Goal: Task Accomplishment & Management: Complete application form

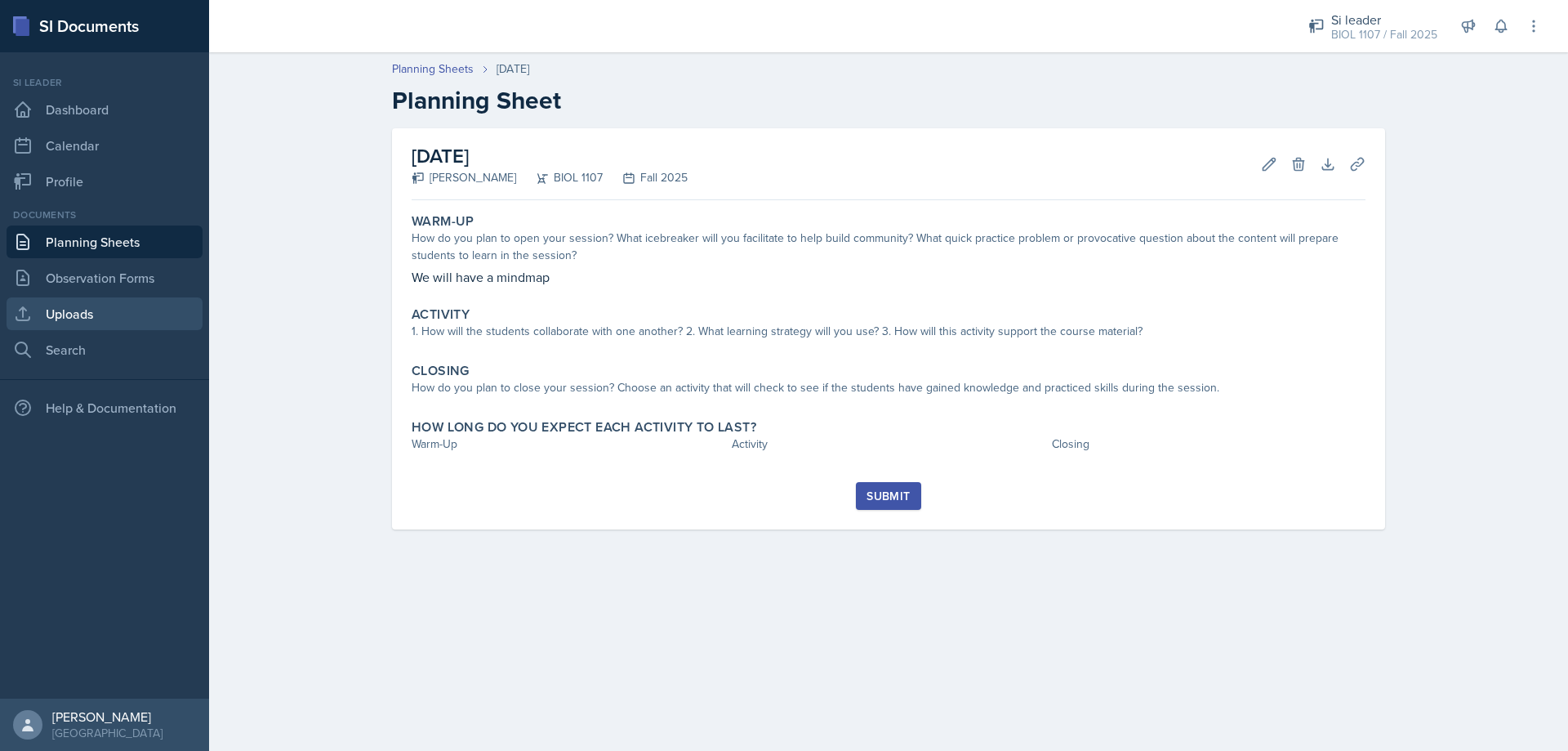
click at [89, 310] on link "Uploads" at bounding box center [105, 313] width 196 height 33
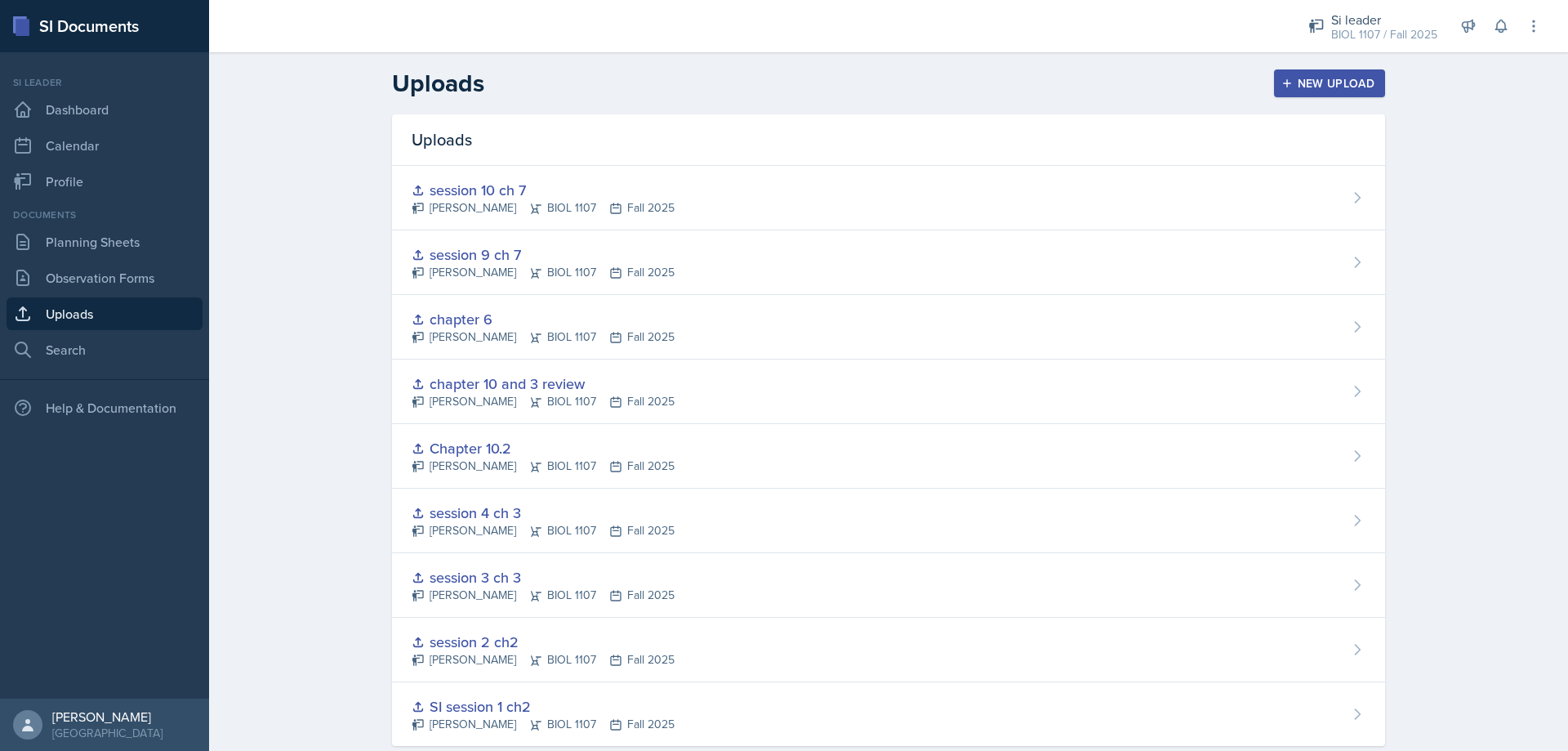
drag, startPoint x: 1333, startPoint y: 68, endPoint x: 1330, endPoint y: 77, distance: 9.5
click at [1331, 72] on div "Uploads New Upload" at bounding box center [889, 83] width 1046 height 30
click at [1332, 84] on div "New Upload" at bounding box center [1331, 84] width 90 height 13
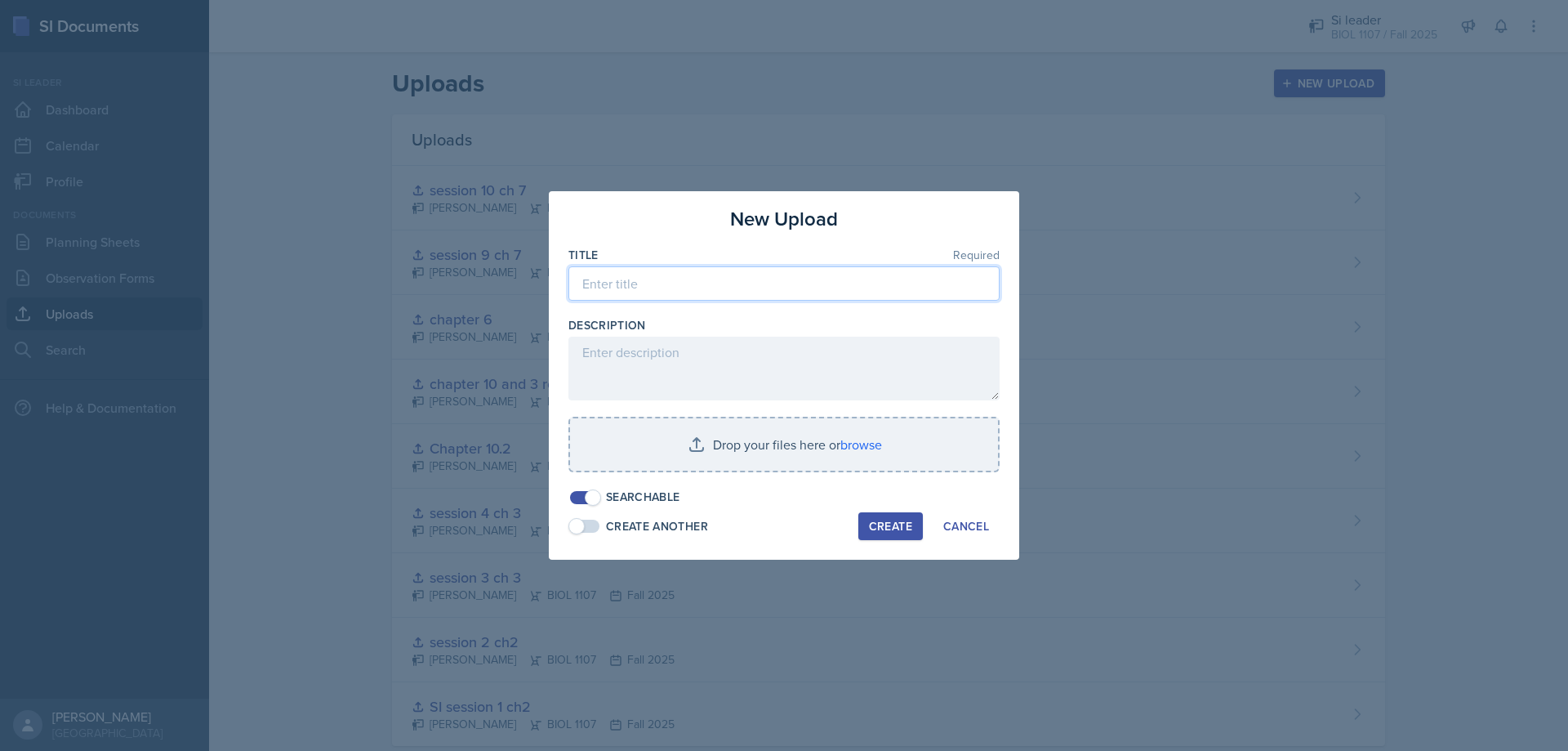
click at [741, 284] on input at bounding box center [784, 284] width 432 height 35
type input "session 11 ch 8"
click at [765, 474] on div at bounding box center [784, 480] width 432 height 16
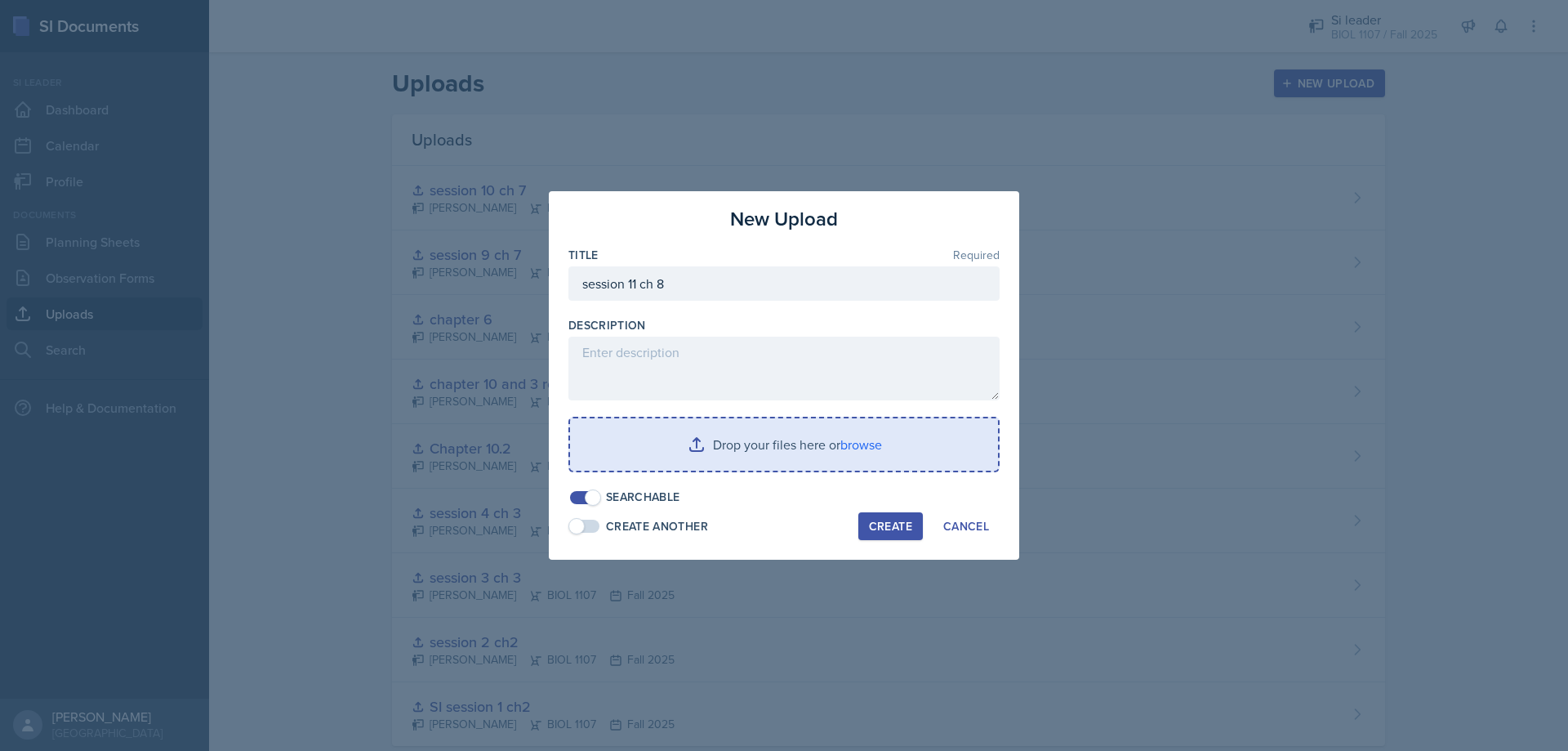
click at [770, 460] on input "file" at bounding box center [784, 444] width 428 height 52
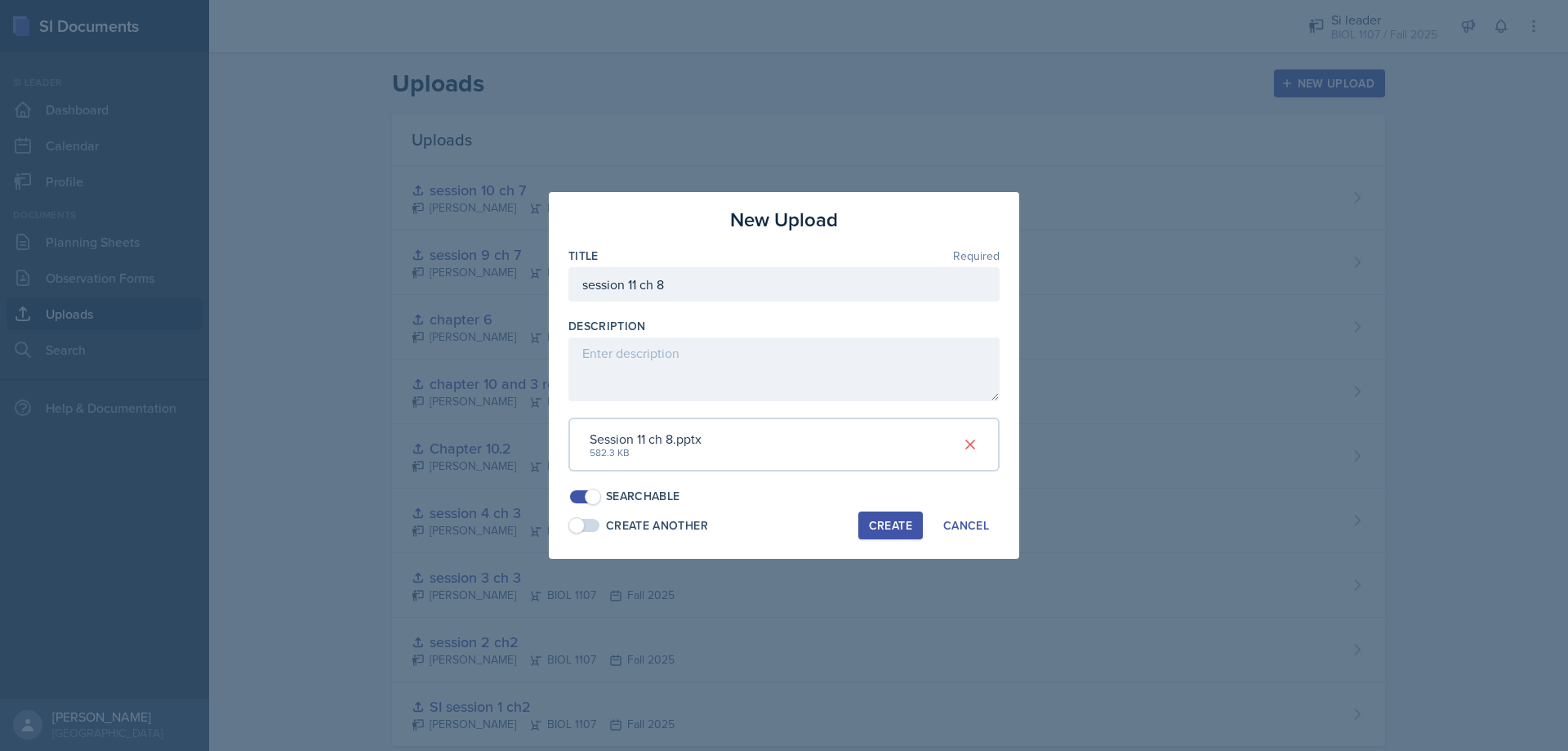
click at [888, 528] on div "Create" at bounding box center [890, 526] width 43 height 13
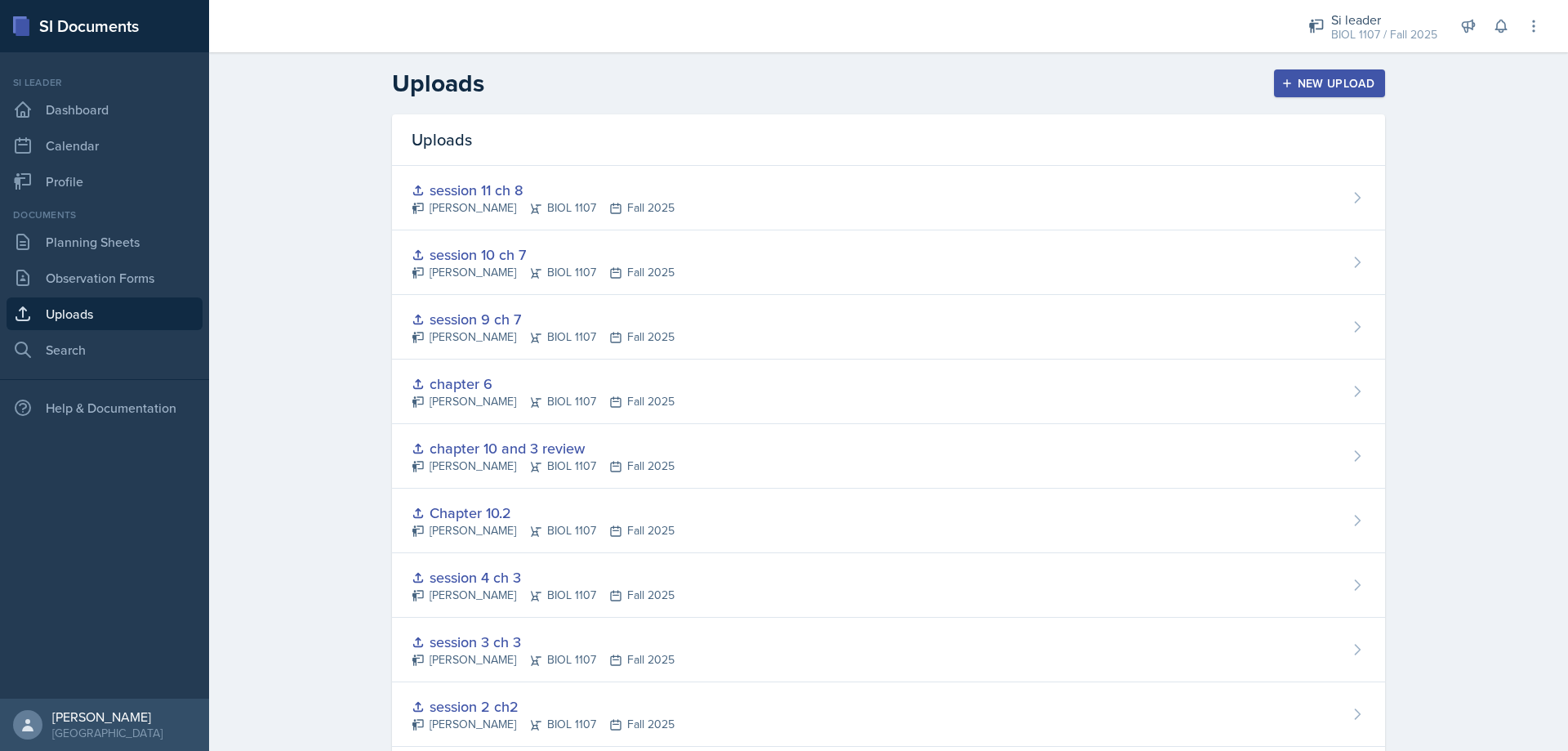
click at [1353, 85] on div "New Upload" at bounding box center [1331, 84] width 90 height 13
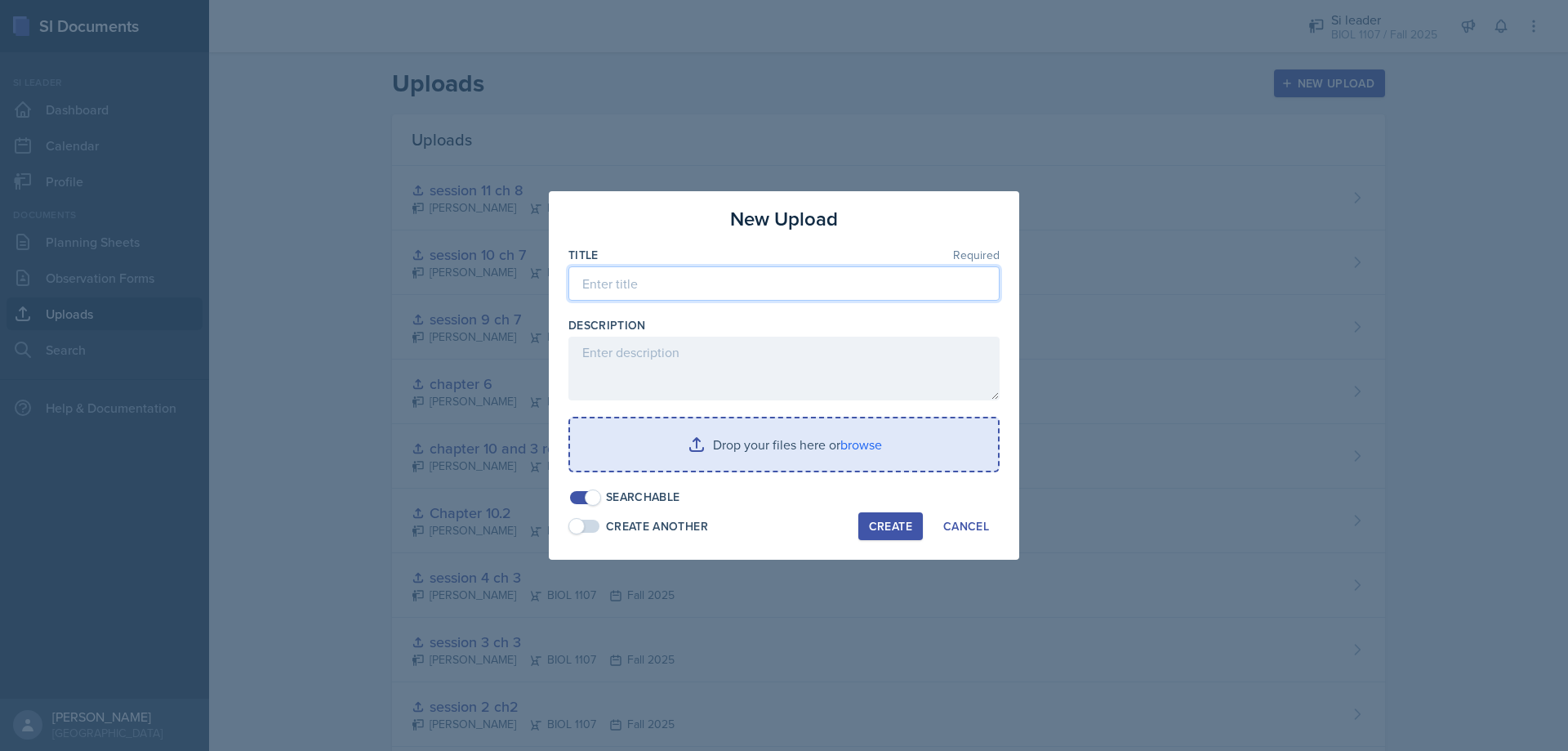
click at [774, 277] on input at bounding box center [784, 284] width 432 height 35
type input "session 12 ch 8"
click at [731, 458] on input "file" at bounding box center [784, 444] width 428 height 52
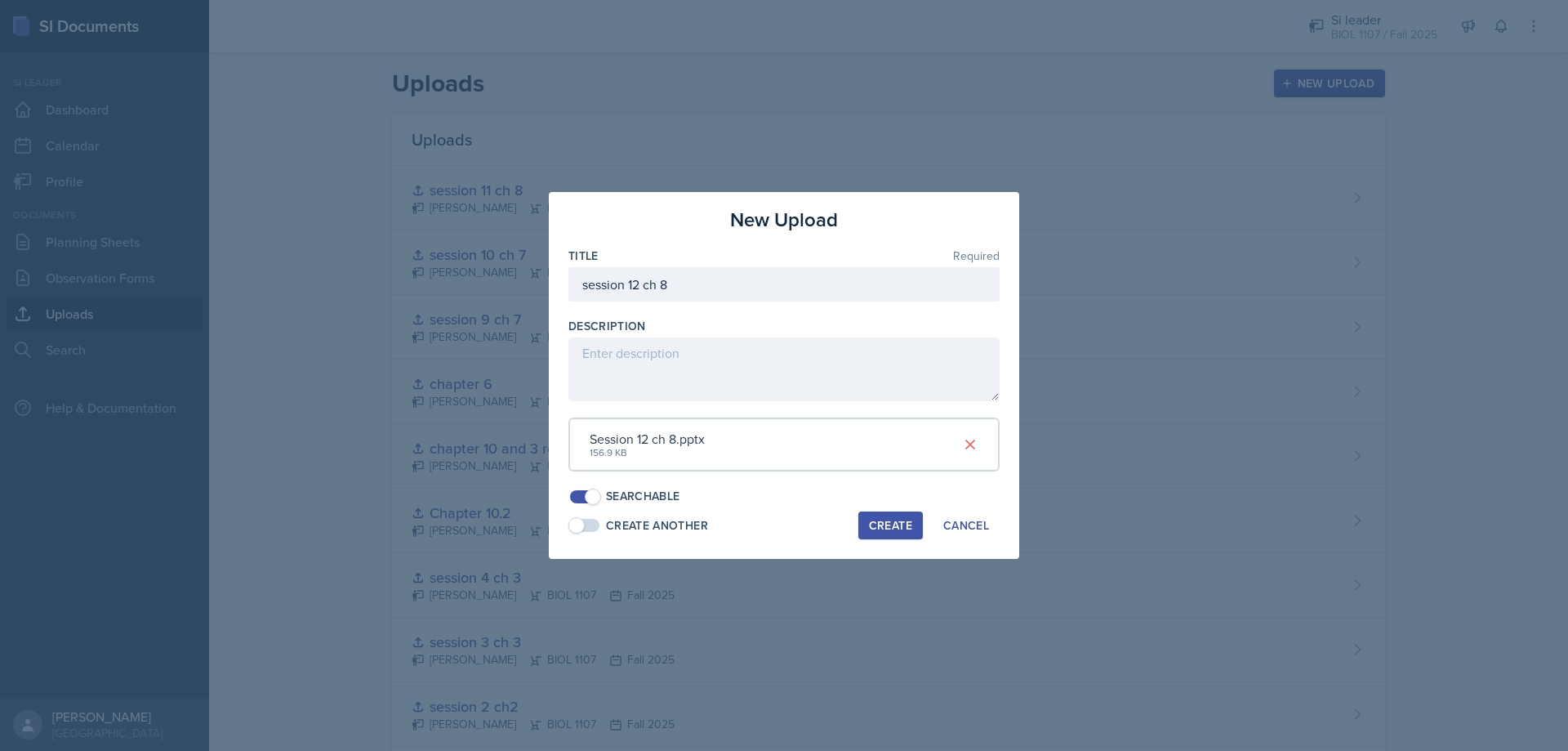
click at [881, 523] on div "Create" at bounding box center [890, 526] width 43 height 13
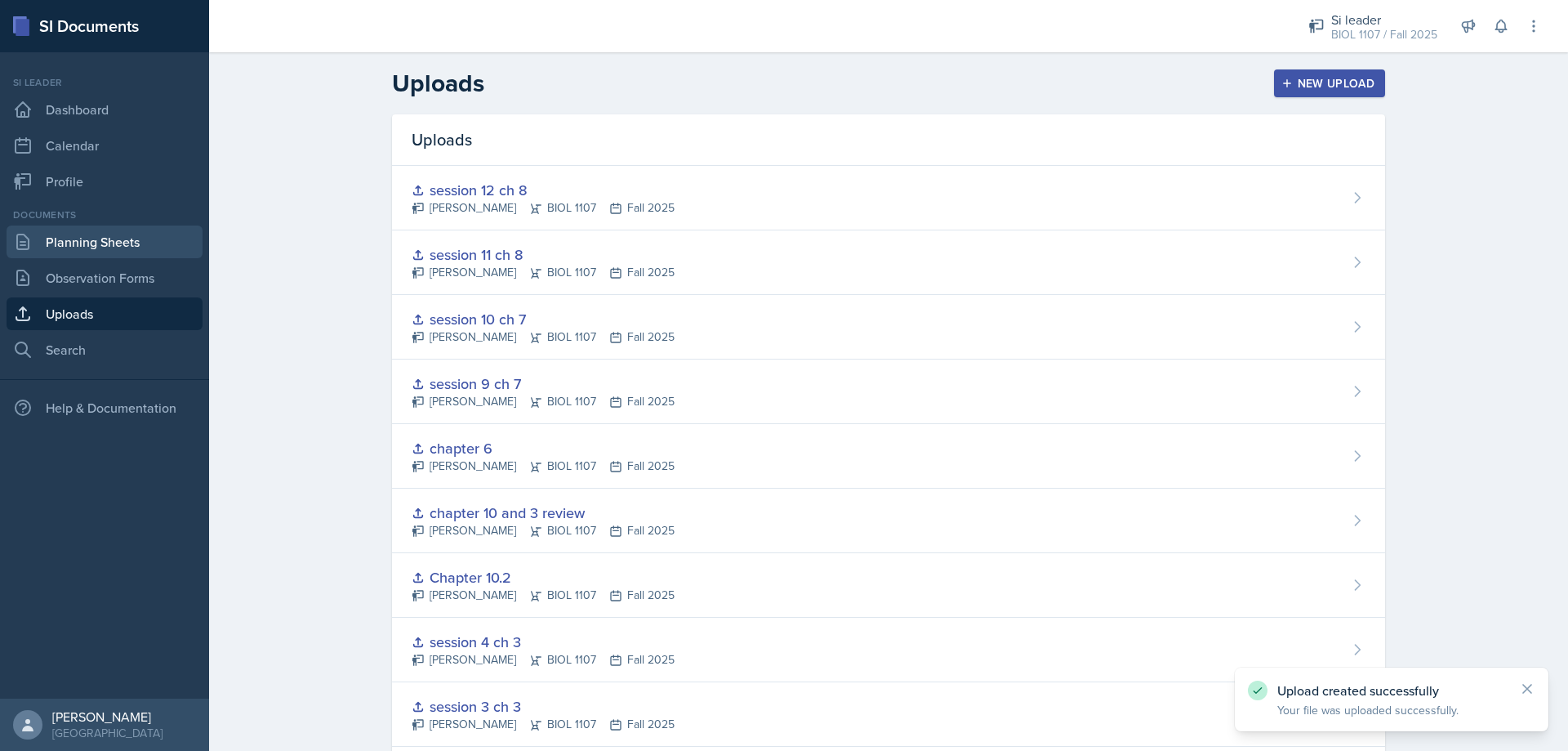
click at [86, 254] on link "Planning Sheets" at bounding box center [105, 242] width 196 height 33
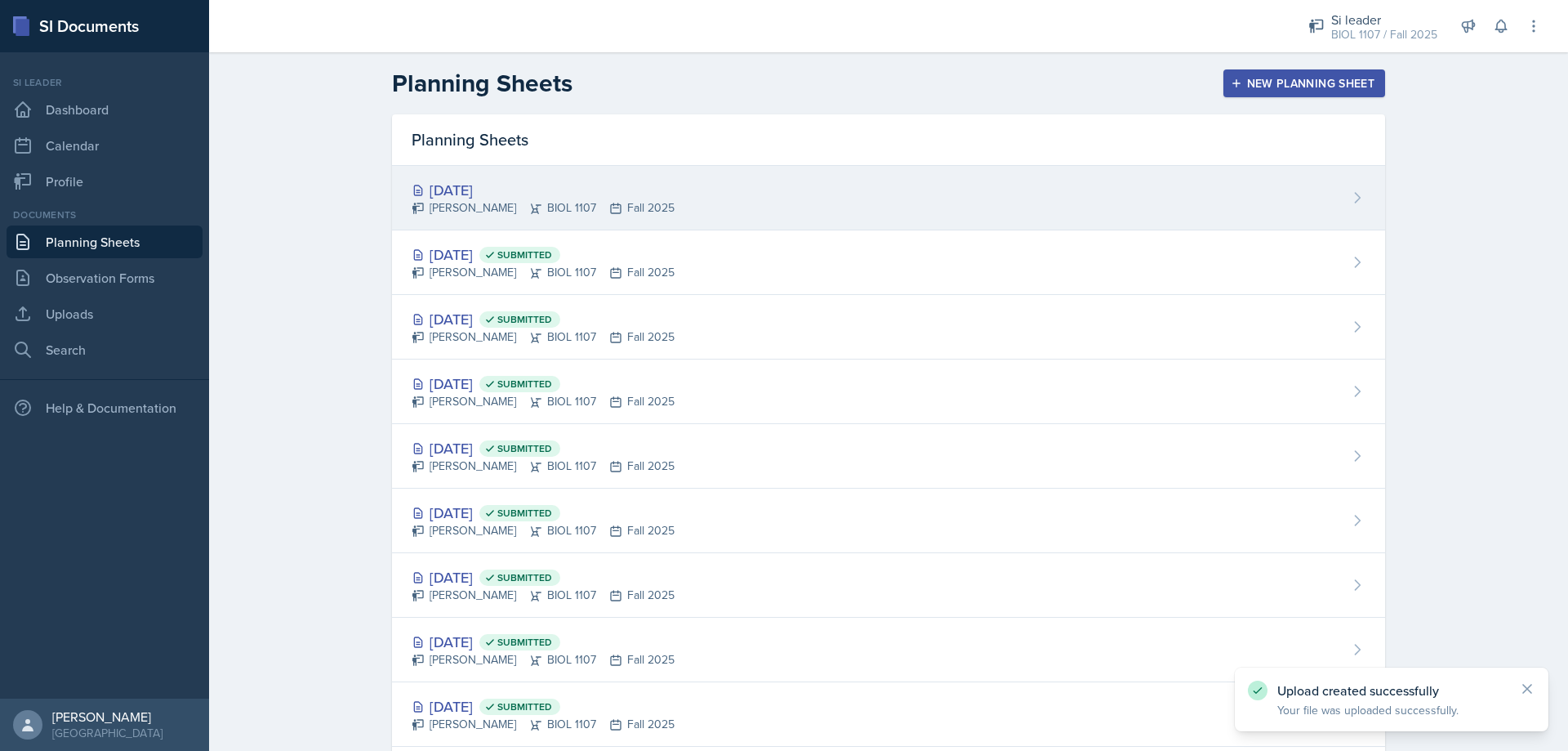
click at [583, 203] on div "[PERSON_NAME] BIOL 1107 Fall 2025" at bounding box center [543, 208] width 263 height 17
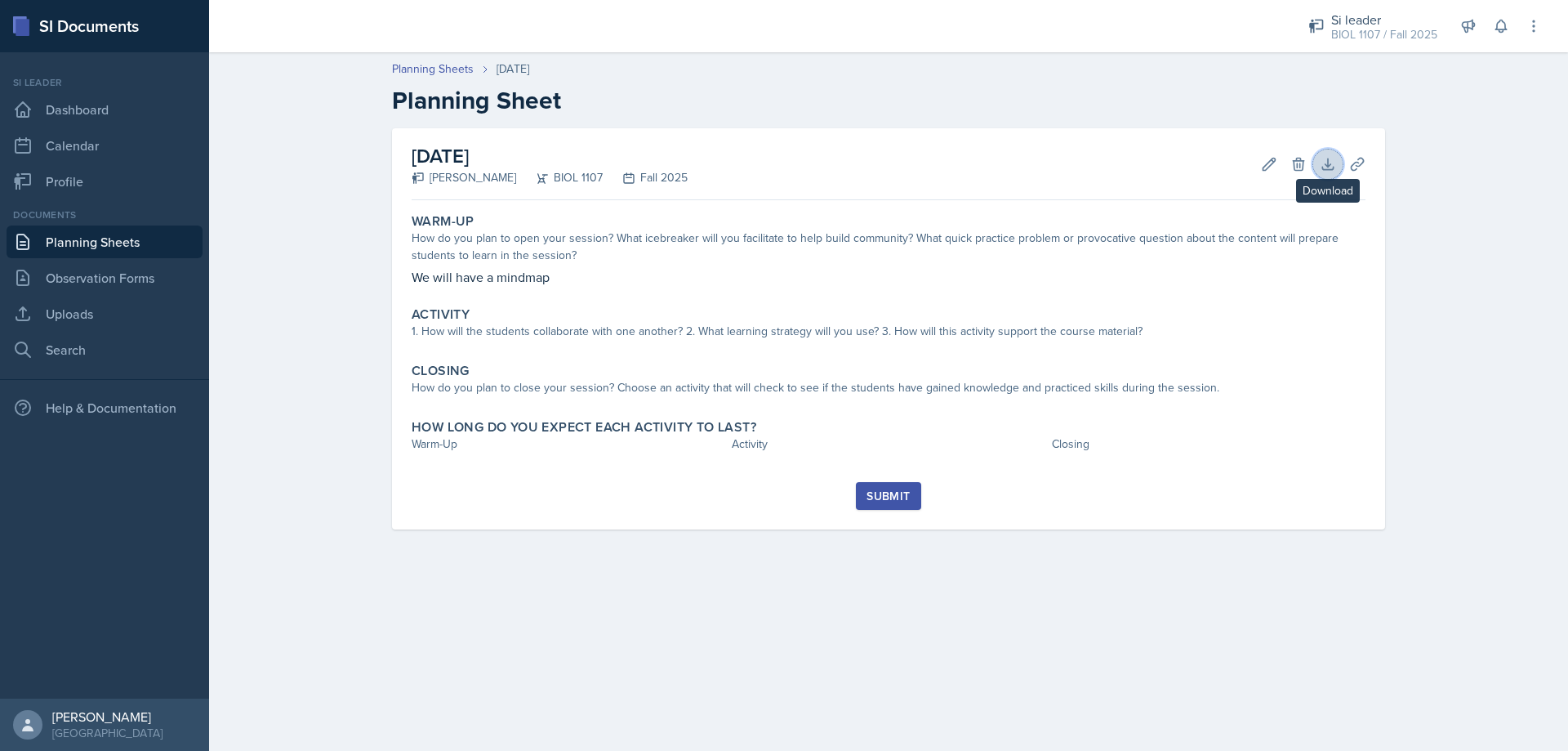
click at [1322, 156] on icon at bounding box center [1328, 163] width 16 height 16
click at [1546, 258] on div "Planning Sheets [DATE] Planning Sheet [DATE] [PERSON_NAME] BIOL 1107 Fall 2025 …" at bounding box center [889, 306] width 1359 height 524
click at [1353, 160] on icon at bounding box center [1357, 163] width 16 height 16
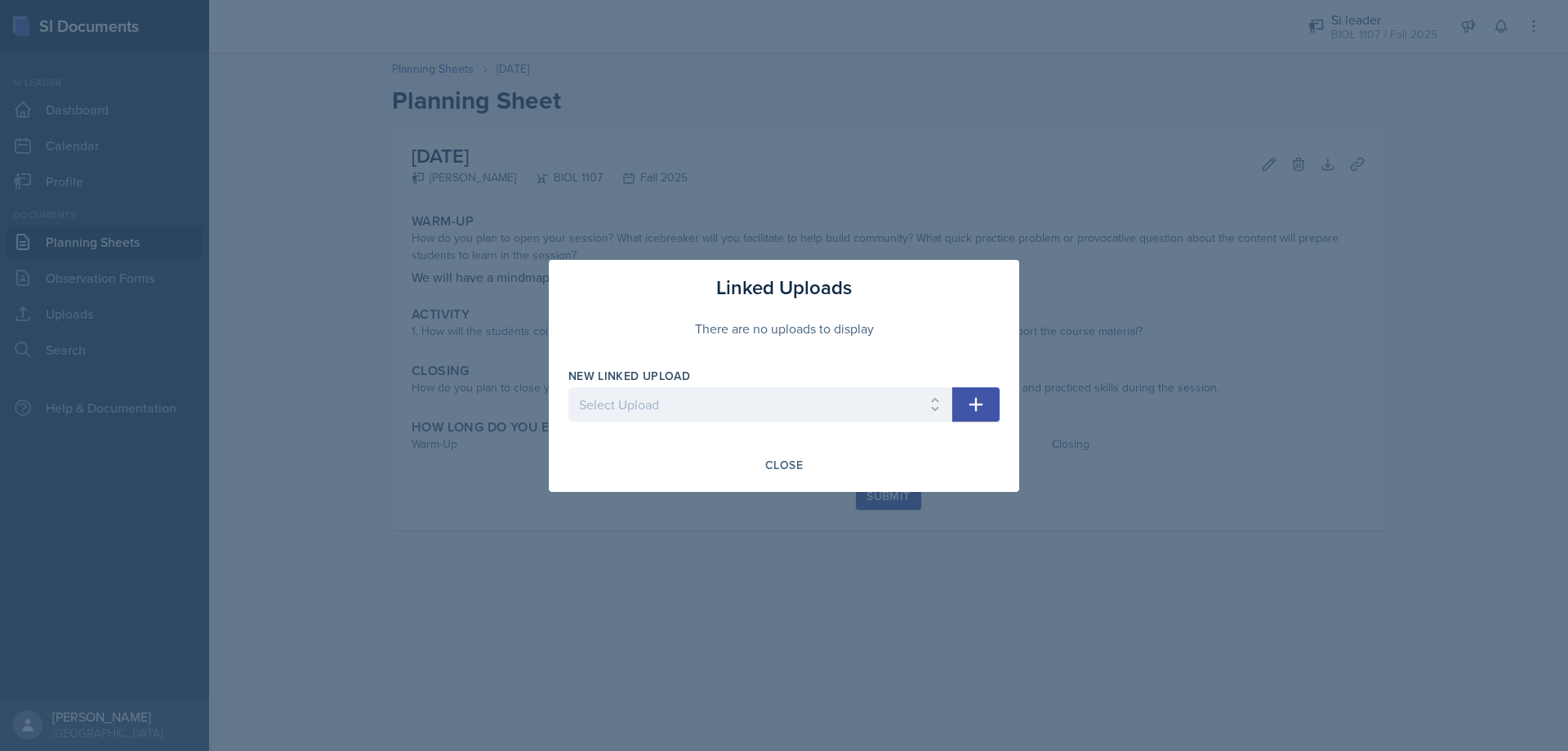
click at [654, 430] on div at bounding box center [759, 429] width 384 height 16
click at [568, 388] on select "Select Upload SI session 1 ch2 session 2 ch2 session 3 ch 3 session 4 ch 3 Chap…" at bounding box center [759, 405] width 384 height 35
select select "c80bebb6-98a8-4e19-abab-9fa32cba0db7"
click option "session 11 ch 8" at bounding box center [0, 0] width 0 height 0
click at [972, 405] on icon "button" at bounding box center [977, 404] width 13 height 13
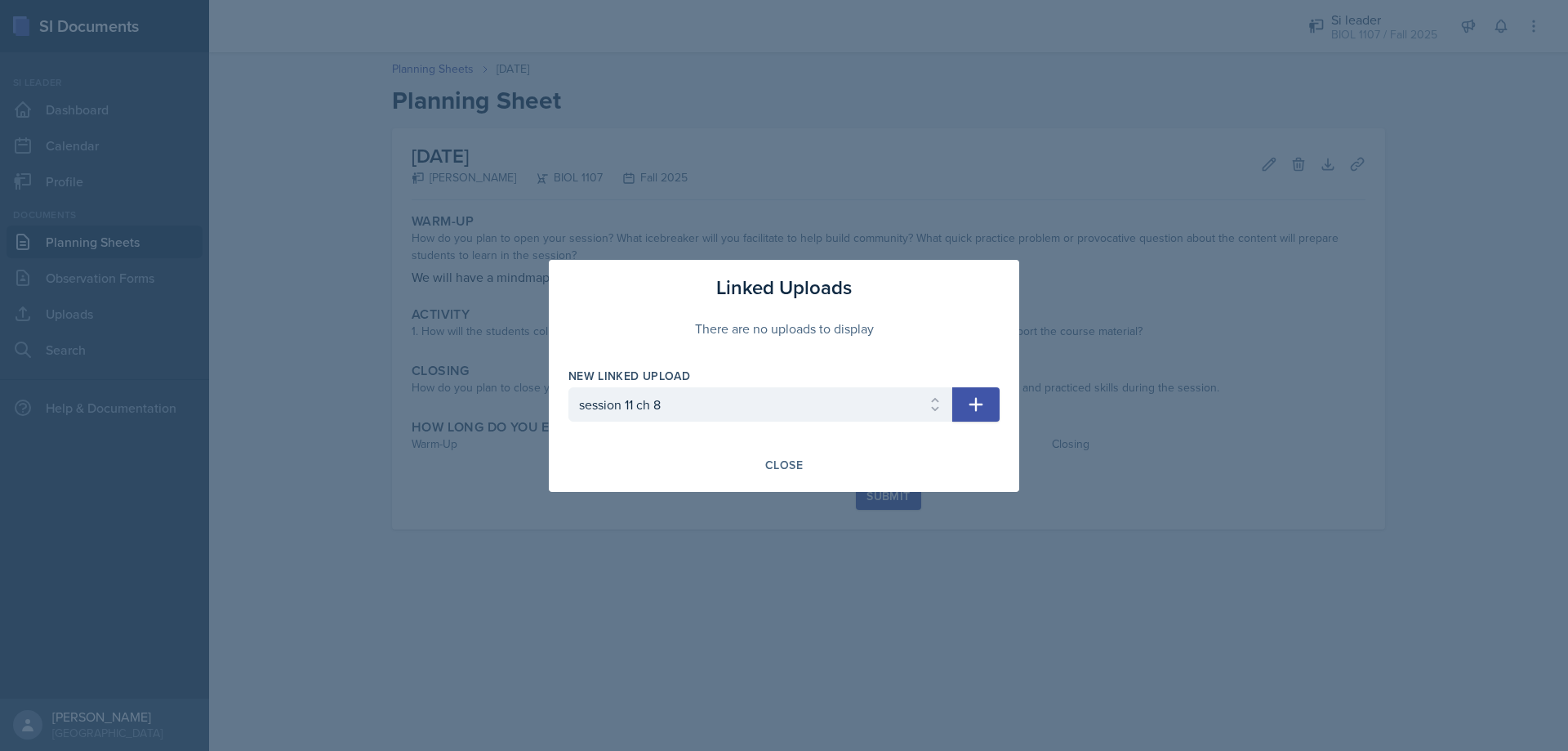
select select
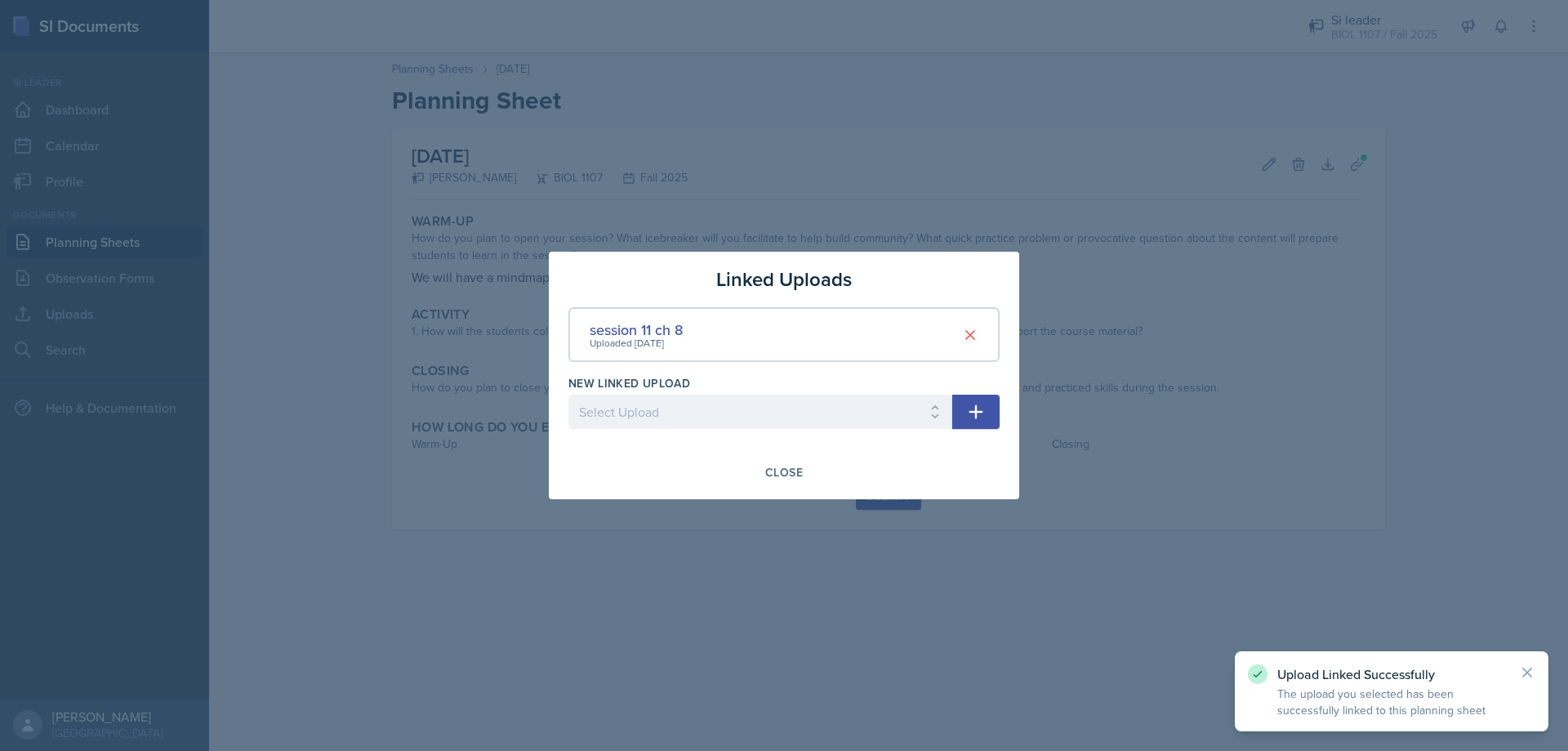
click at [752, 511] on div at bounding box center [784, 375] width 1568 height 751
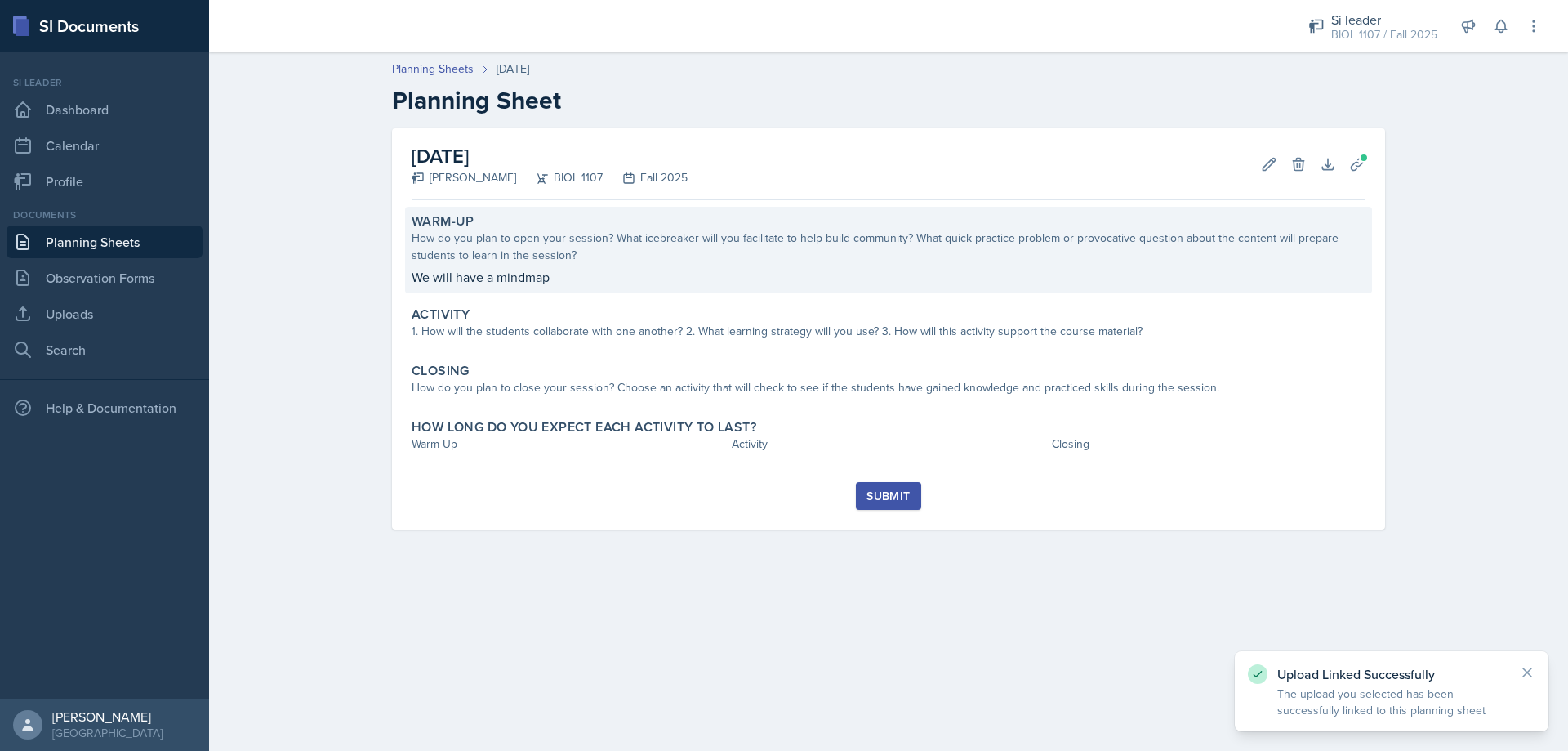
click at [732, 240] on div "How do you plan to open your session? What icebreaker will you facilitate to he…" at bounding box center [888, 247] width 954 height 35
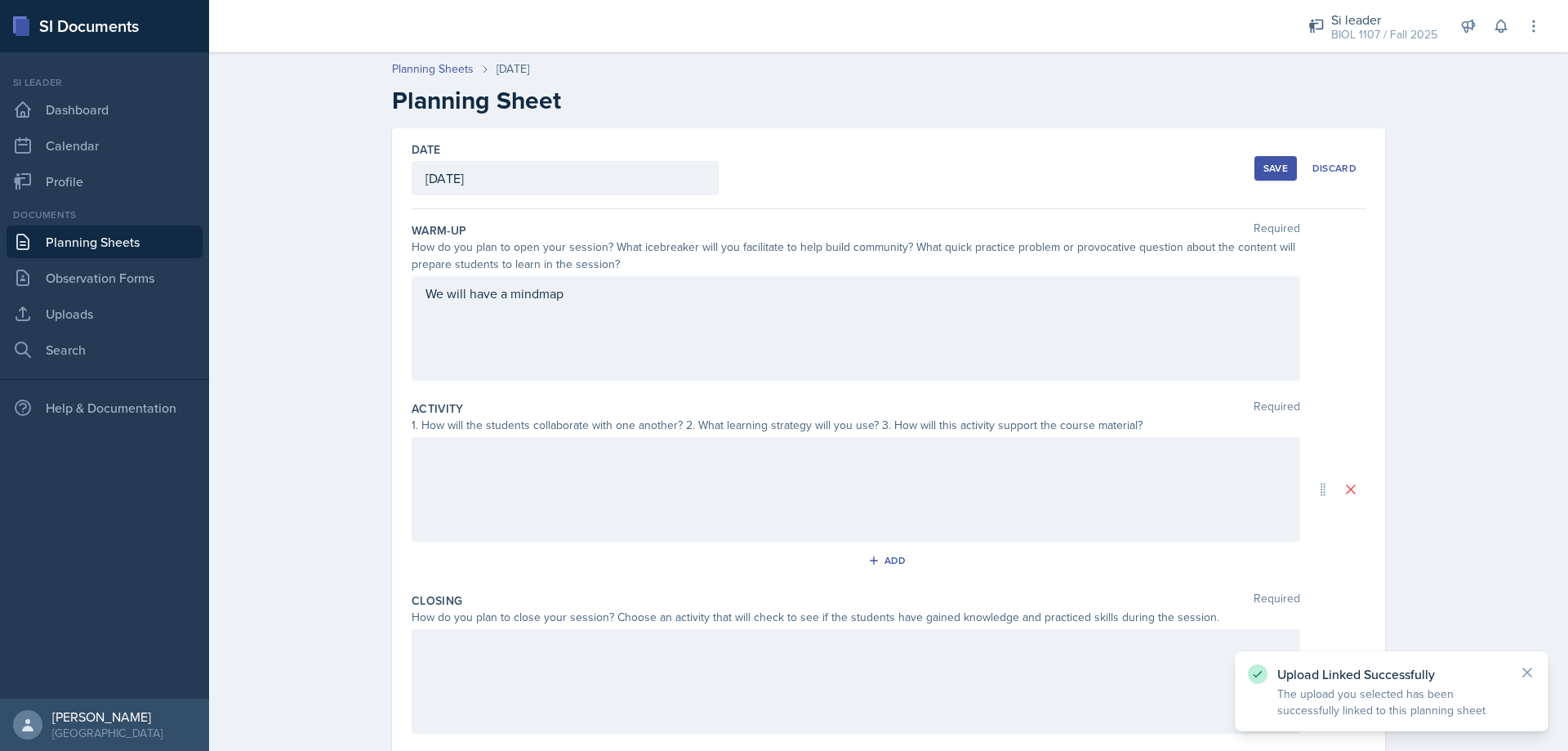
click at [622, 302] on div "We will have a mindmap" at bounding box center [856, 328] width 888 height 105
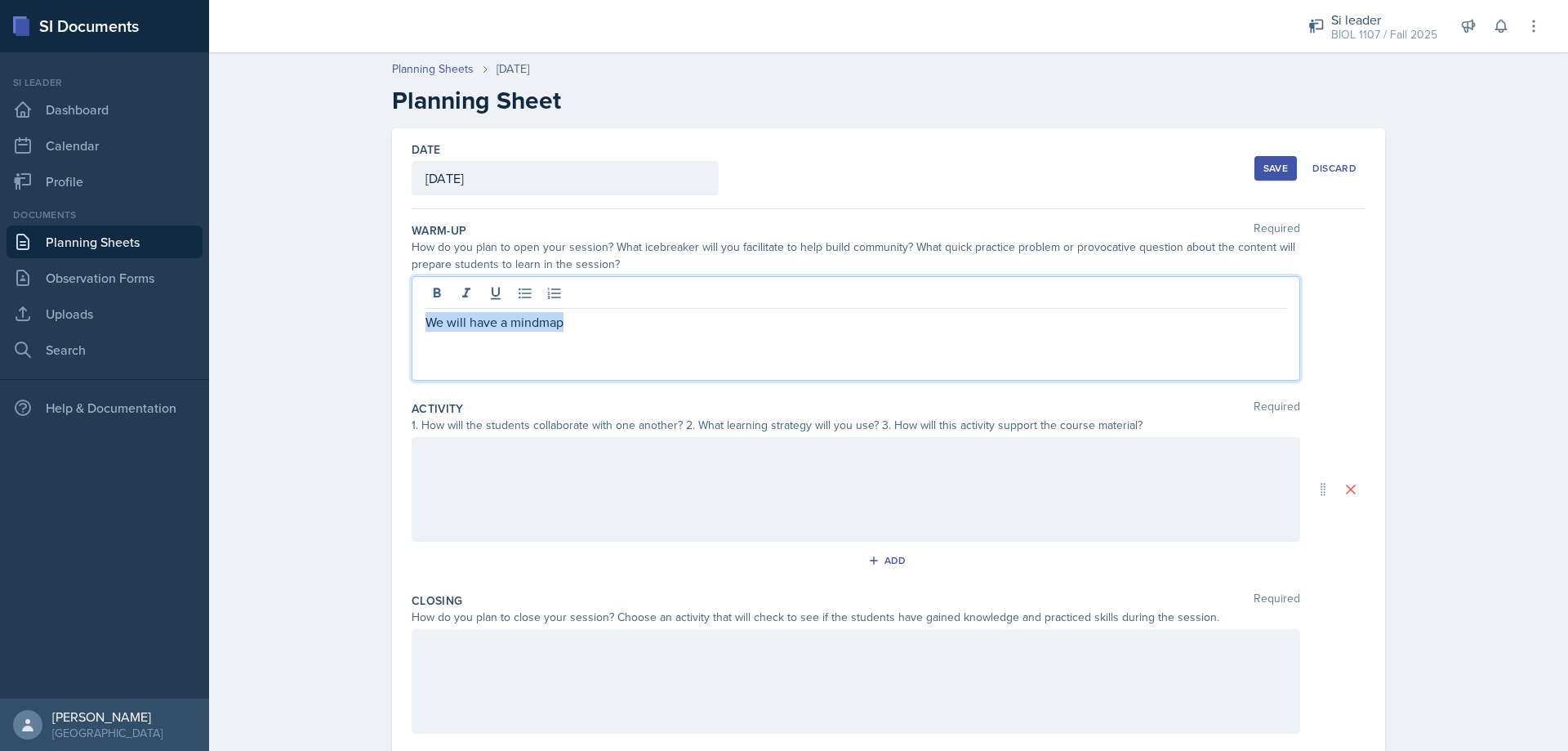
drag, startPoint x: 618, startPoint y: 327, endPoint x: 366, endPoint y: 313, distance: 252.4
click at [411, 313] on div "We will have a mindmap" at bounding box center [856, 328] width 888 height 105
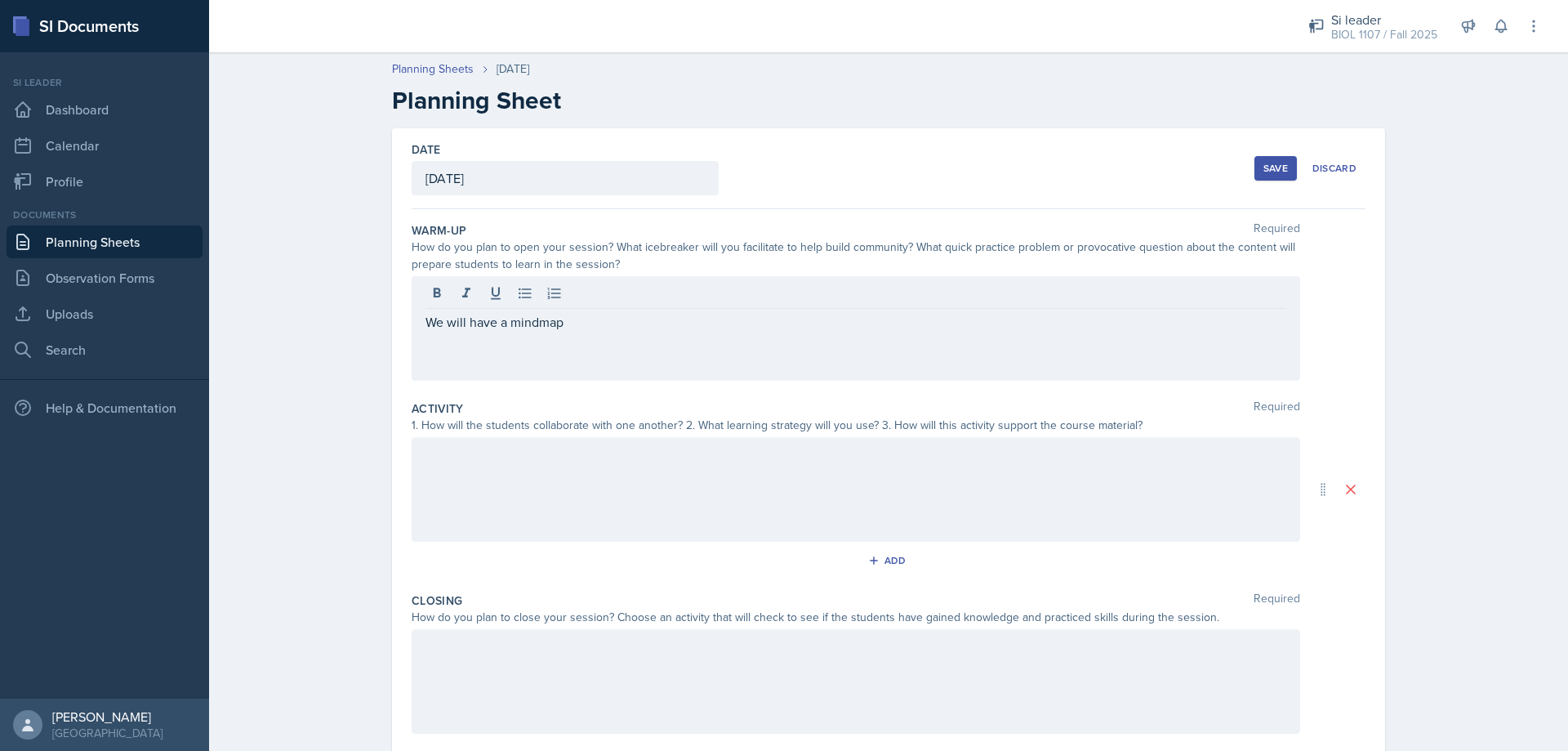
click at [605, 325] on p "We will have a mindmap" at bounding box center [857, 322] width 861 height 19
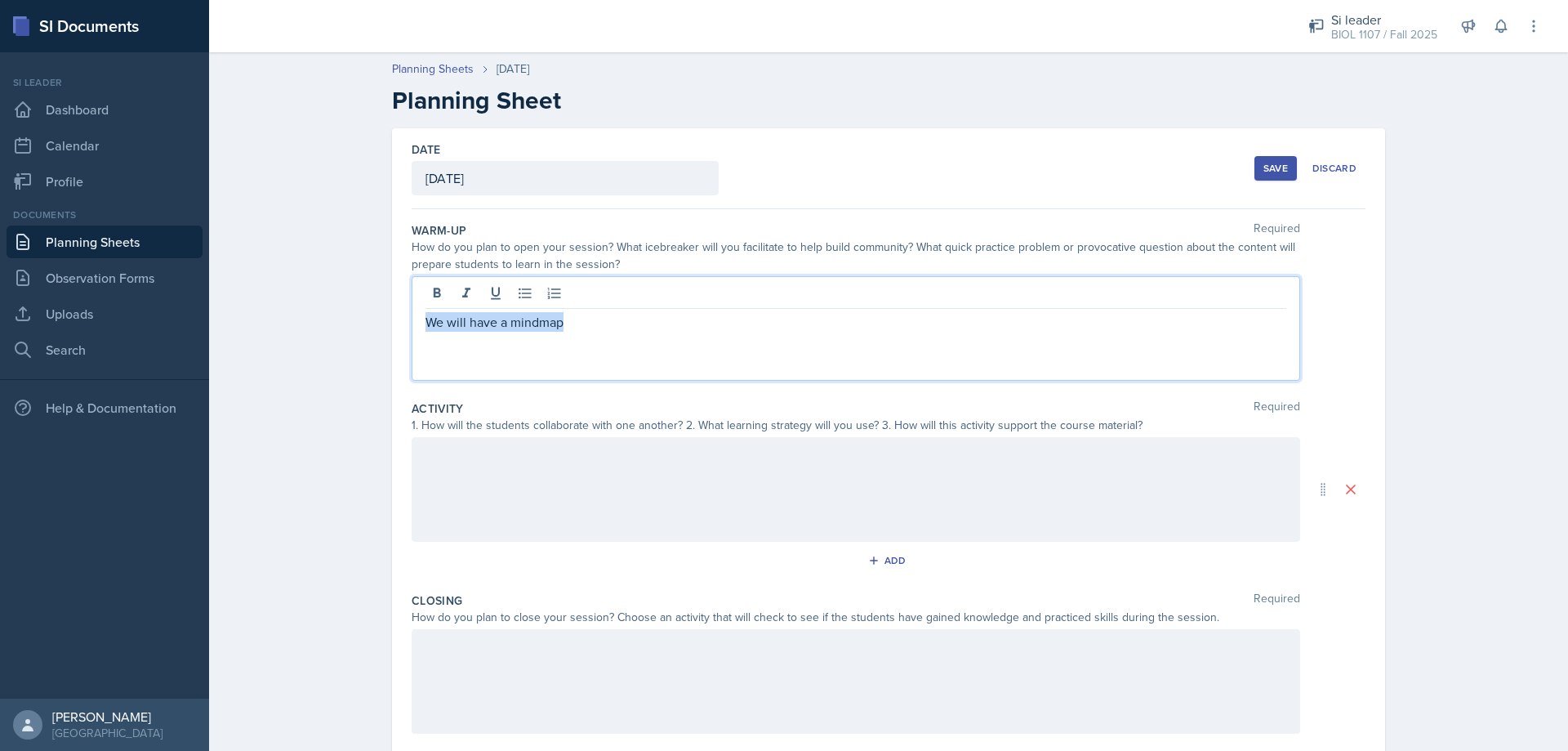
drag, startPoint x: 605, startPoint y: 325, endPoint x: 301, endPoint y: 302, distance: 304.9
click at [411, 302] on div "We will have a mindmap" at bounding box center [856, 328] width 888 height 105
click at [650, 335] on div "We will have a mindmap" at bounding box center [856, 328] width 888 height 105
click at [650, 334] on div "We will have a mindmap" at bounding box center [856, 328] width 888 height 105
click at [612, 321] on p "We will have a mindmap" at bounding box center [857, 322] width 861 height 19
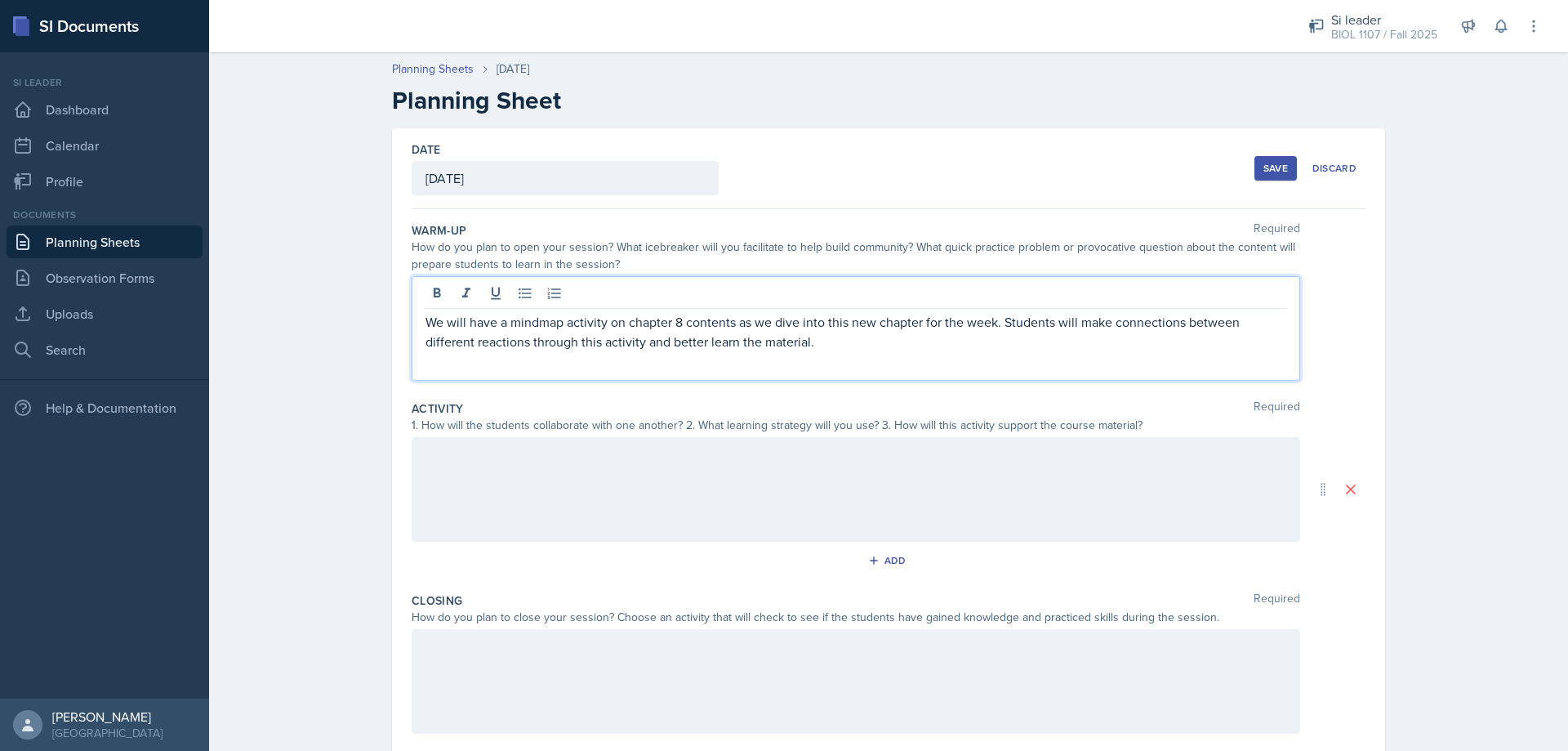
click at [981, 530] on div at bounding box center [856, 489] width 888 height 105
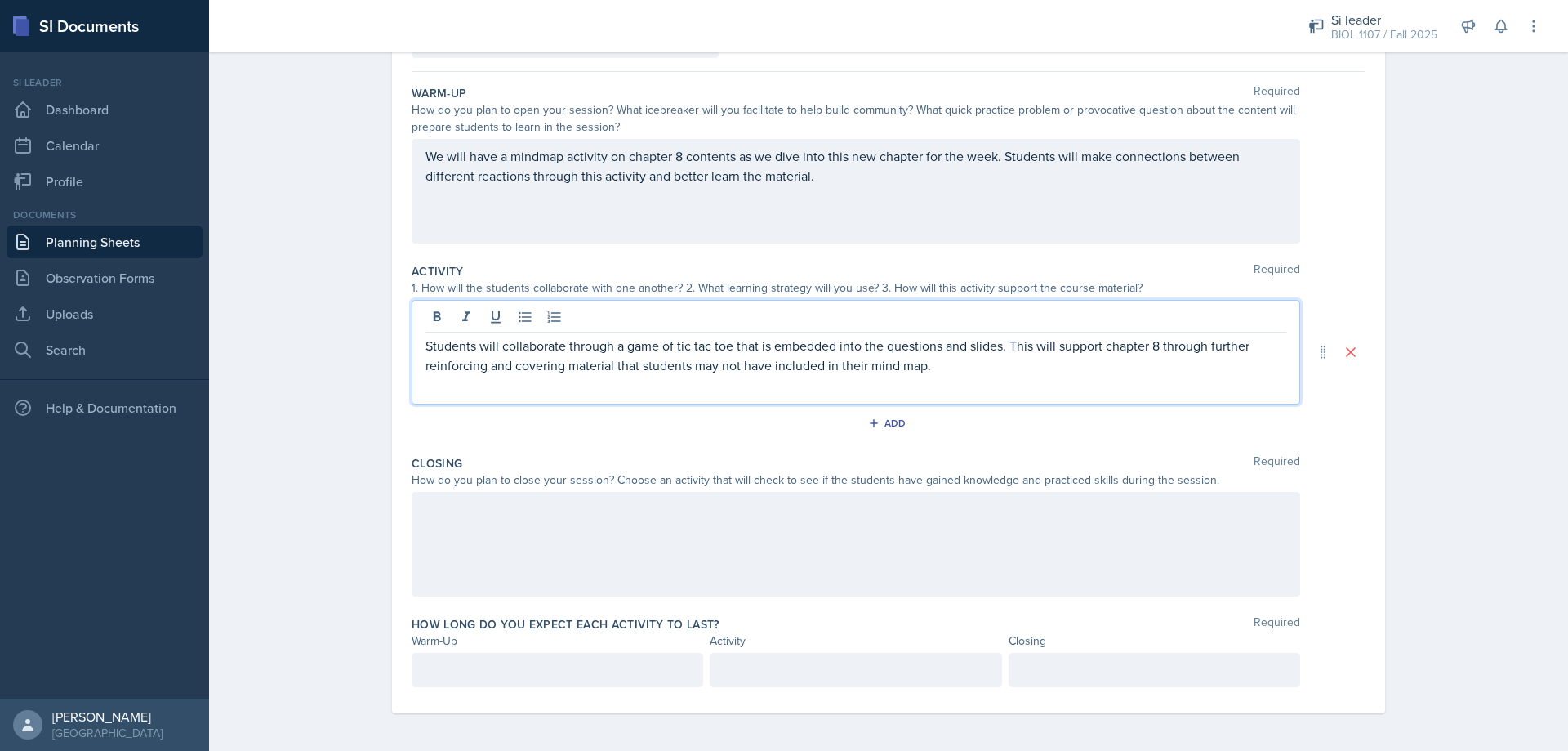
scroll to position [138, 0]
click at [790, 584] on div at bounding box center [856, 542] width 888 height 105
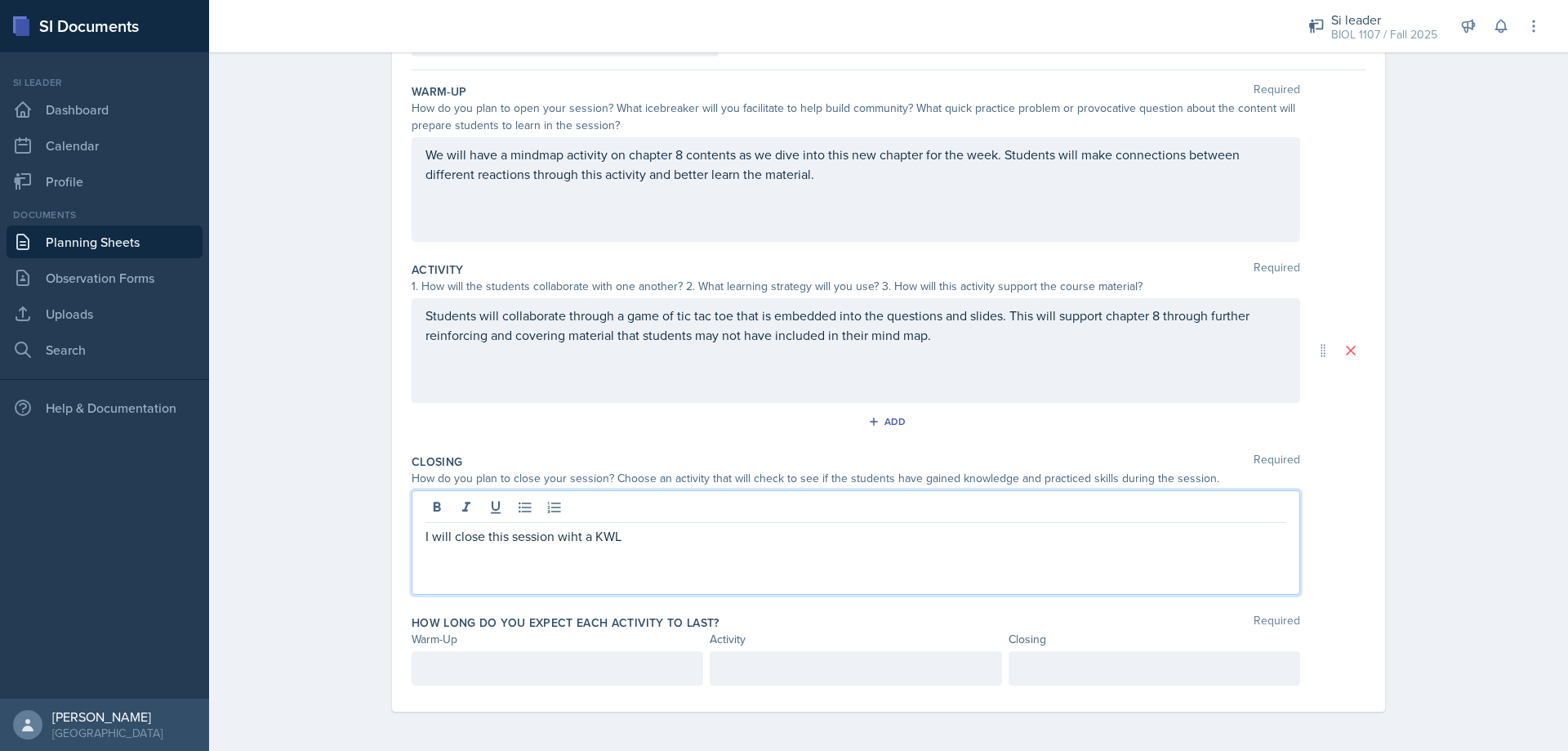
click at [573, 536] on p "I will close this session wiht a KWL" at bounding box center [857, 536] width 861 height 19
click at [600, 674] on div at bounding box center [557, 668] width 291 height 35
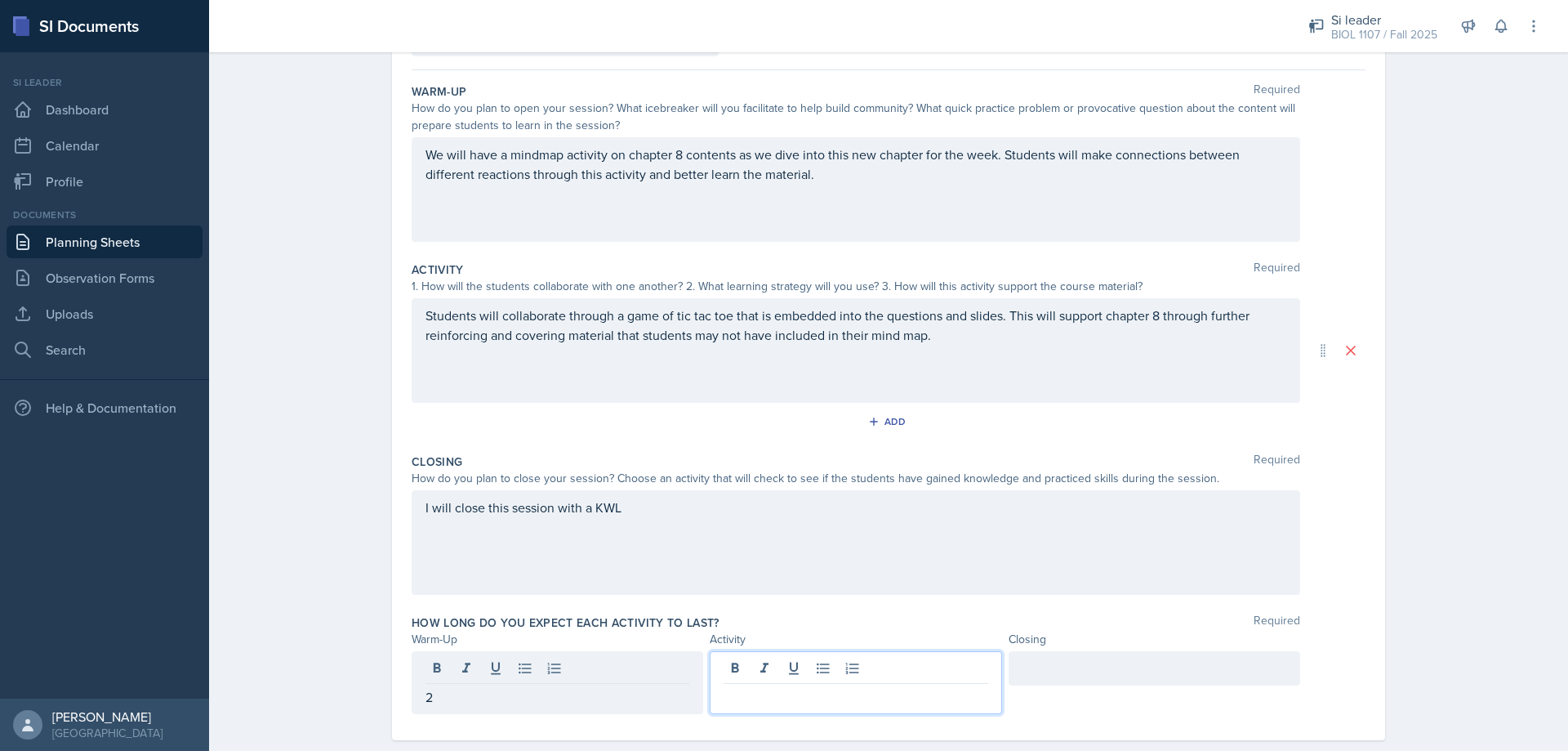
click at [801, 675] on div at bounding box center [855, 682] width 291 height 63
click at [630, 685] on div "2" at bounding box center [557, 668] width 291 height 35
click at [765, 663] on div at bounding box center [855, 682] width 291 height 63
click at [1064, 671] on div at bounding box center [1154, 668] width 291 height 35
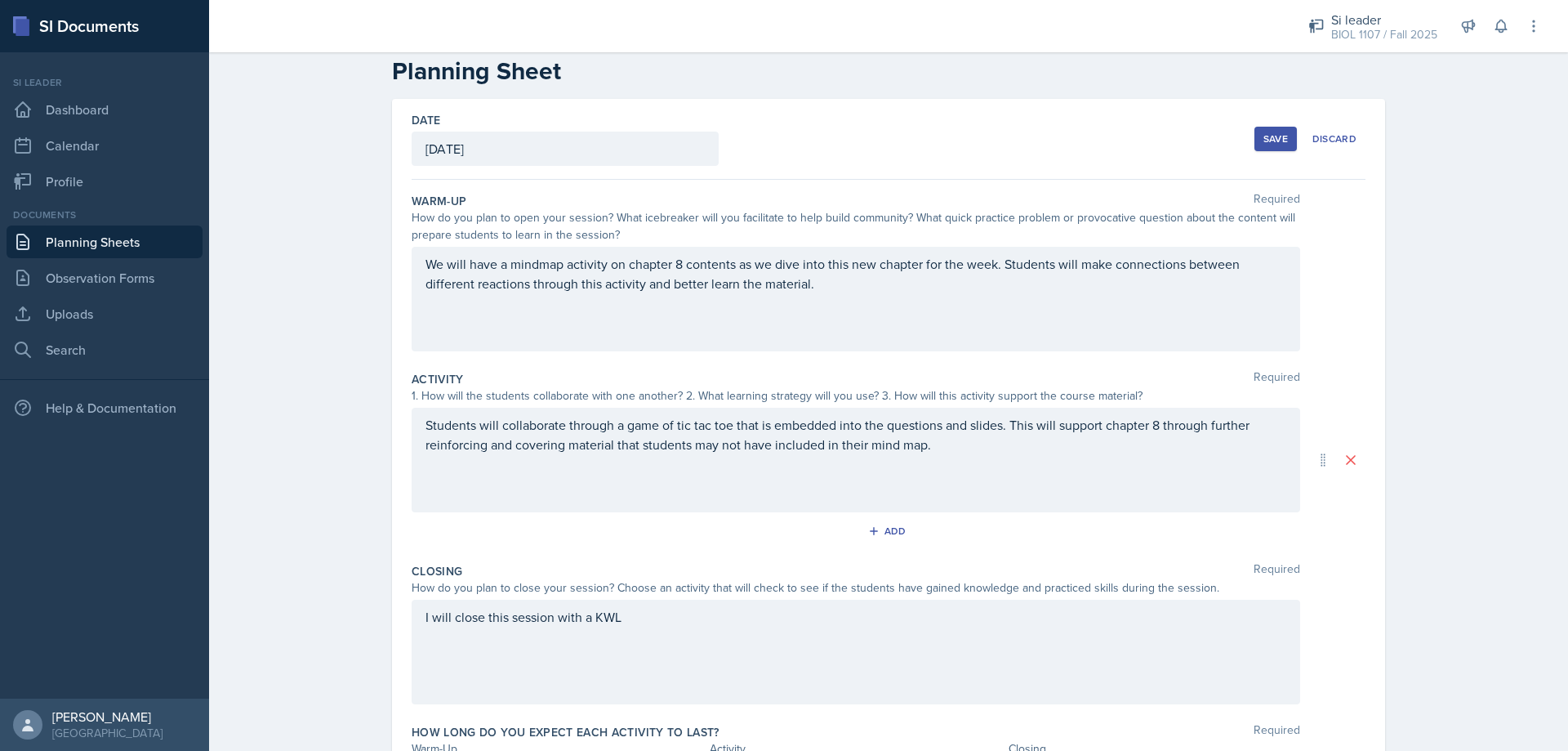
scroll to position [0, 0]
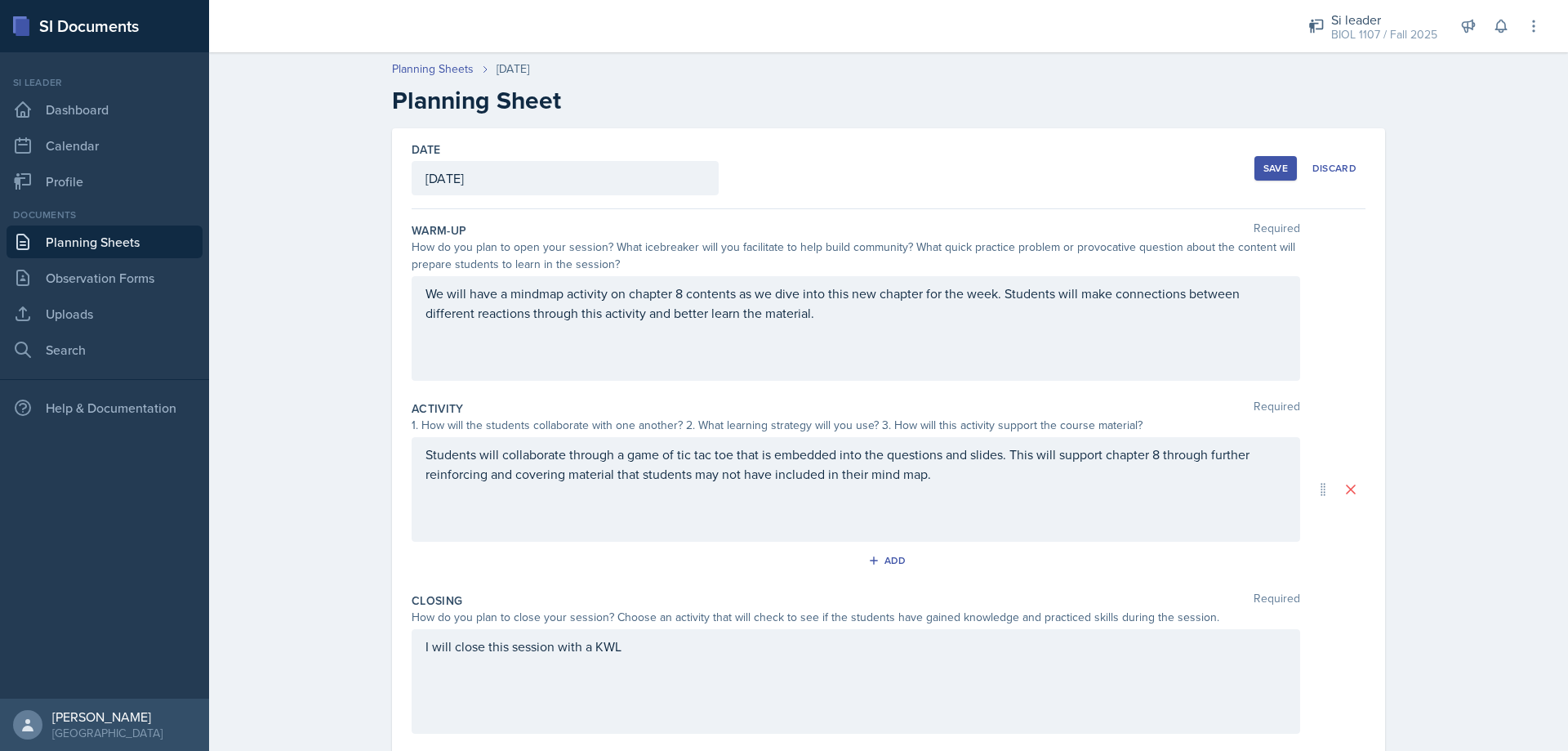
click at [1269, 172] on div "Save" at bounding box center [1275, 168] width 24 height 13
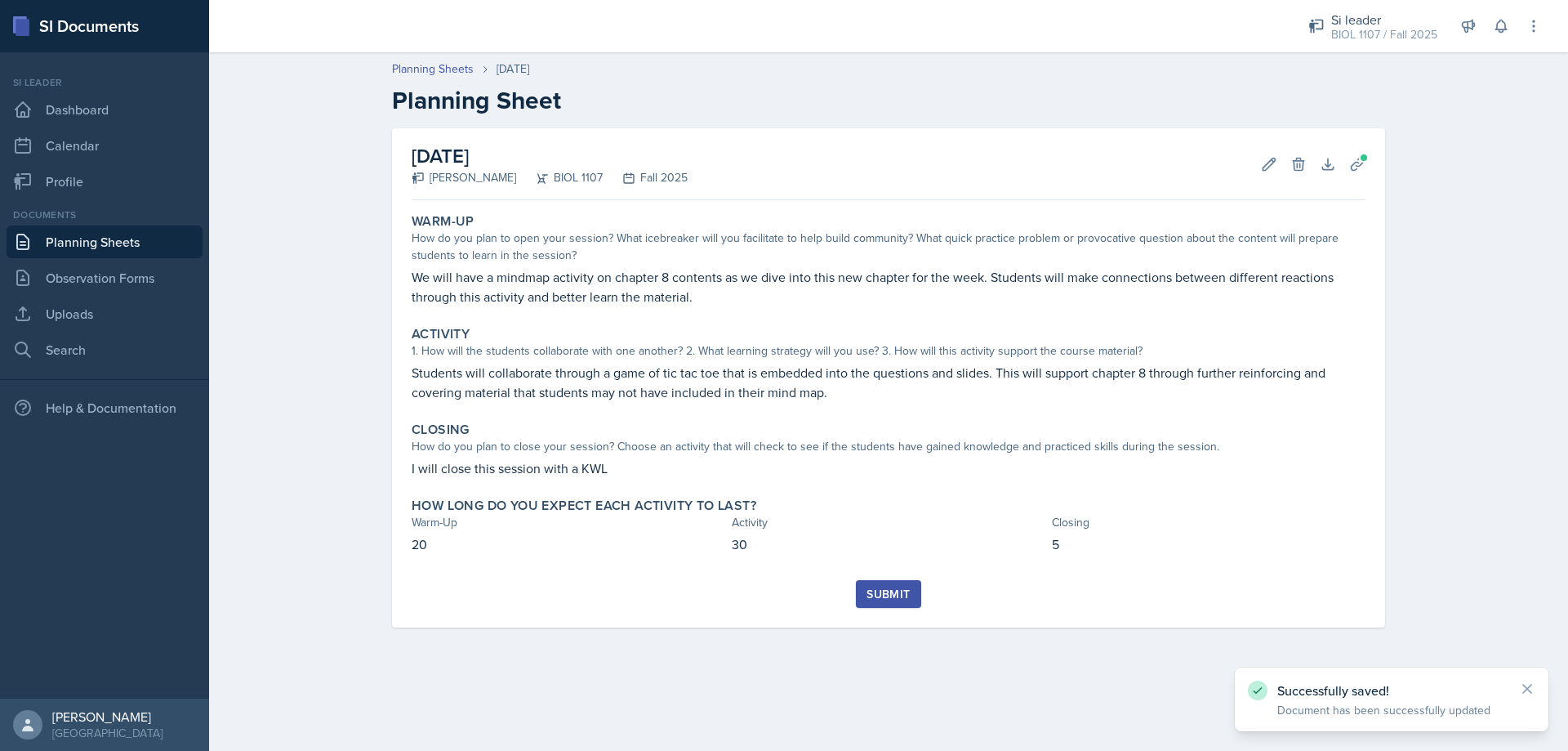
click at [893, 595] on div "Submit" at bounding box center [887, 594] width 43 height 13
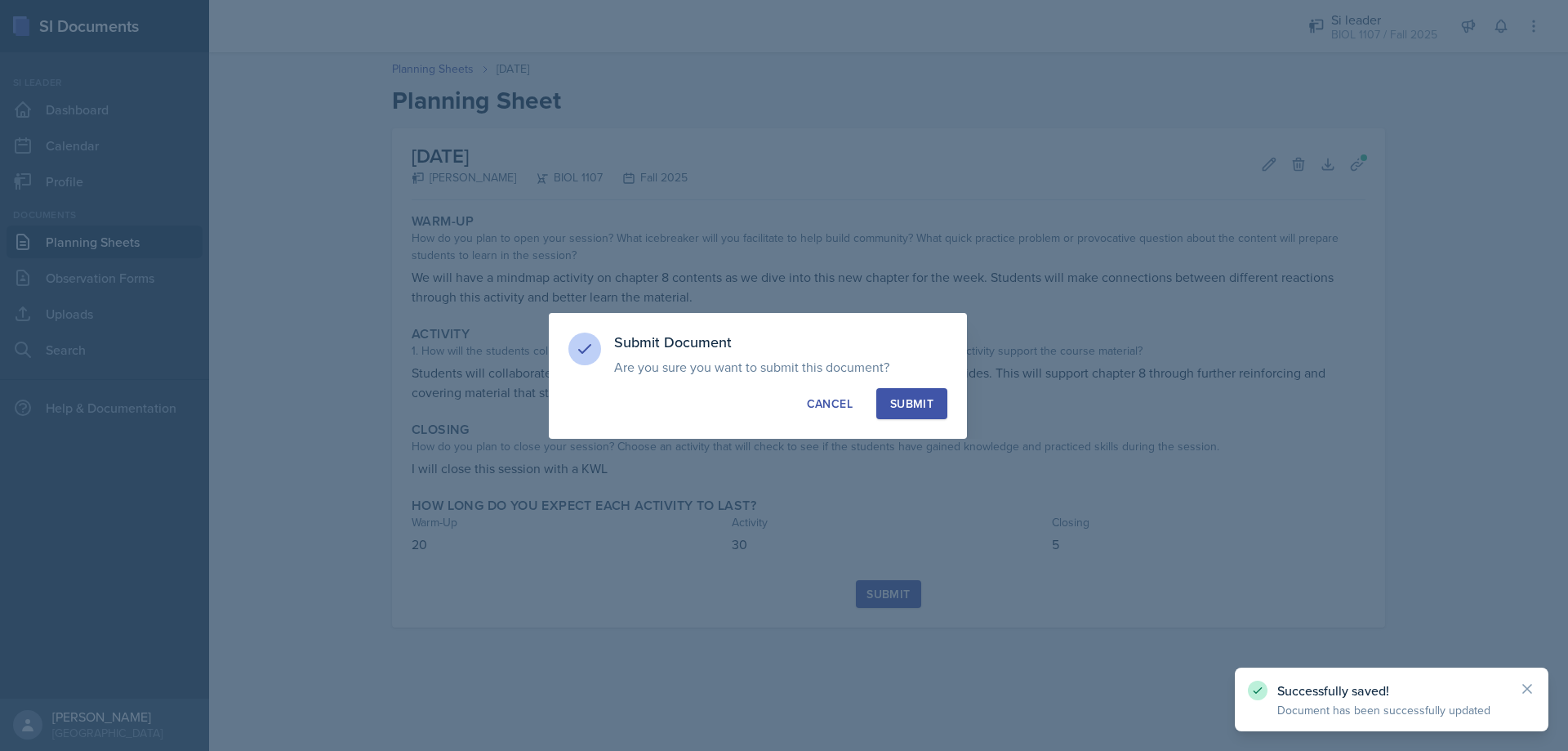
click at [919, 399] on div "Submit" at bounding box center [911, 403] width 43 height 16
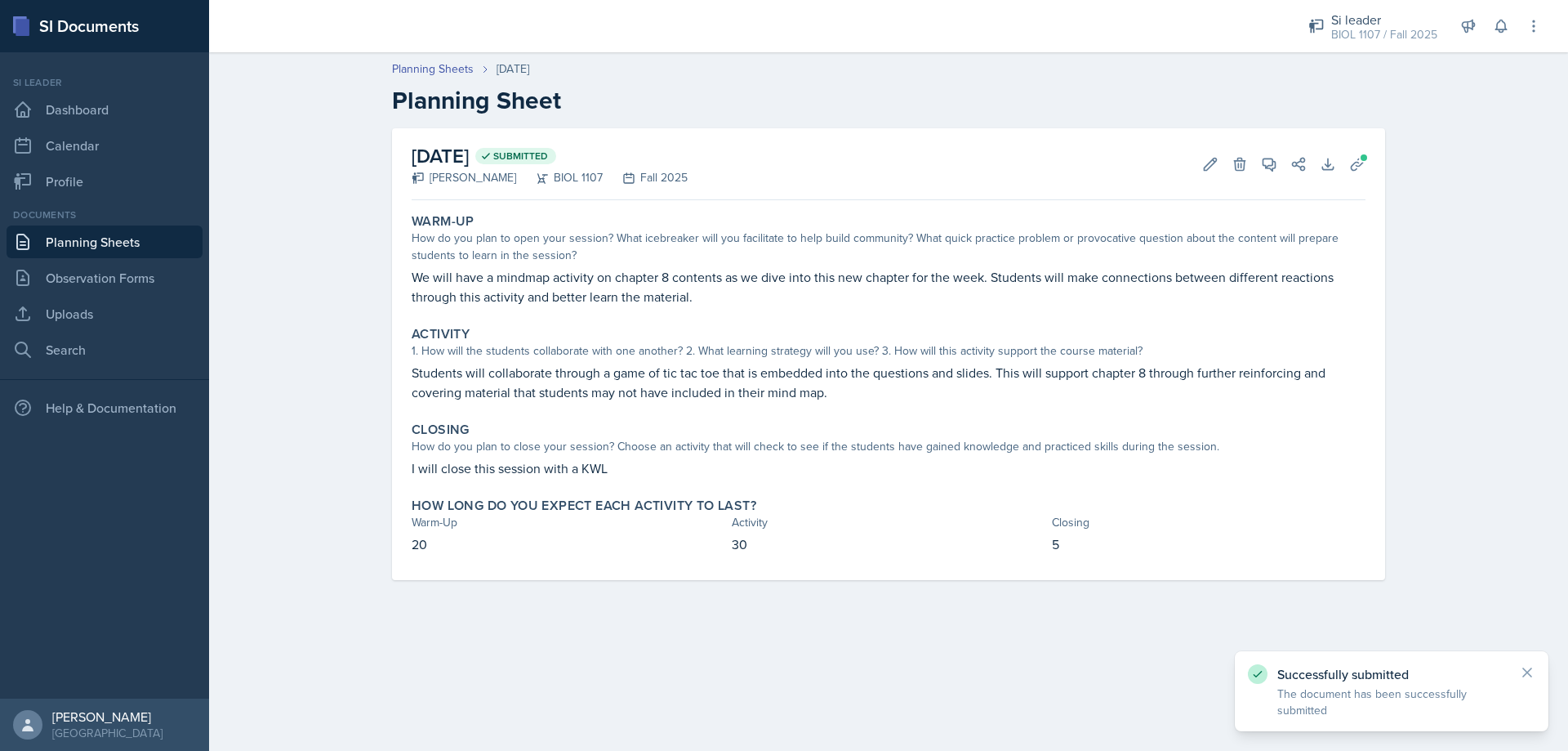
click at [59, 236] on link "Planning Sheets" at bounding box center [105, 242] width 196 height 33
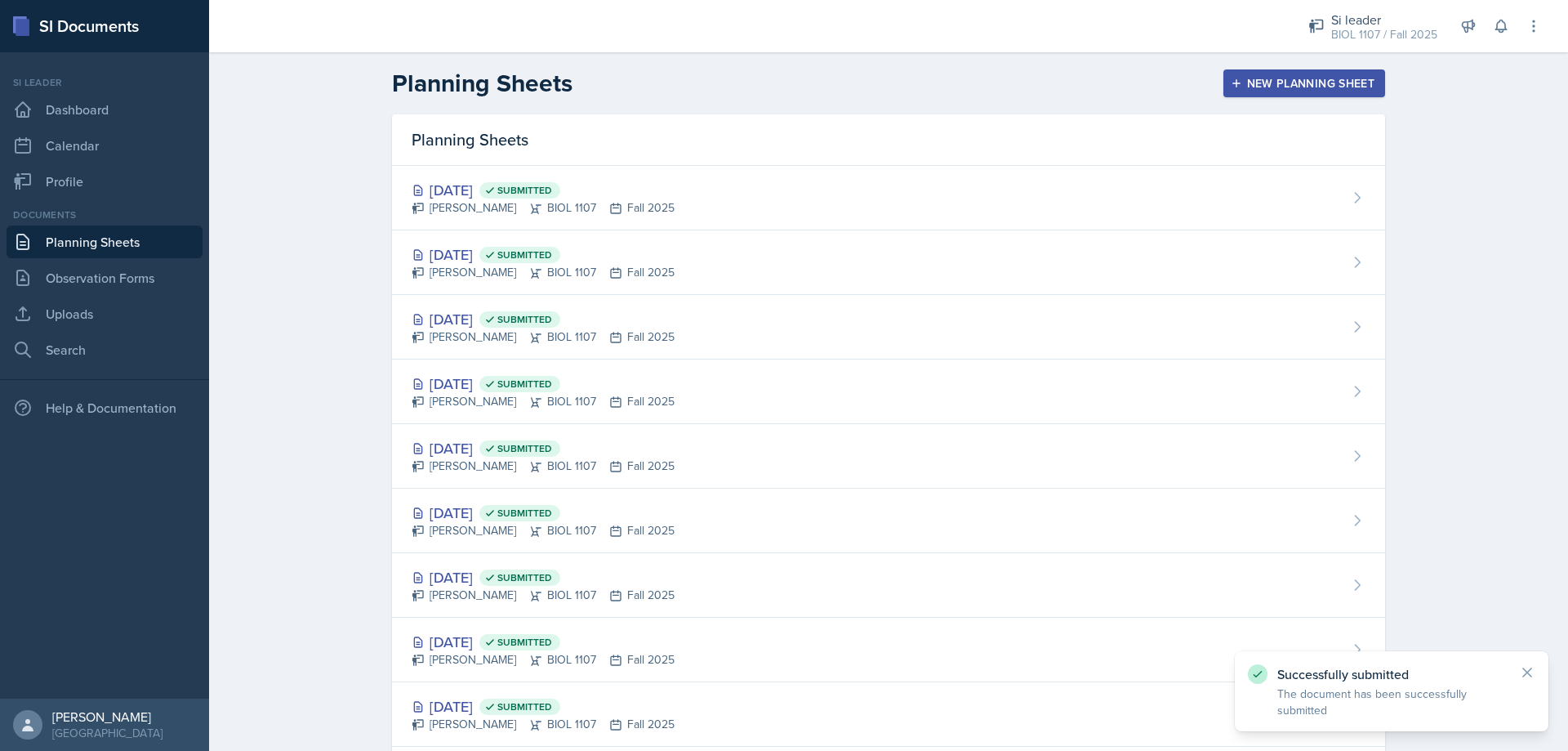
click at [1256, 85] on div "New Planning Sheet" at bounding box center [1305, 84] width 140 height 13
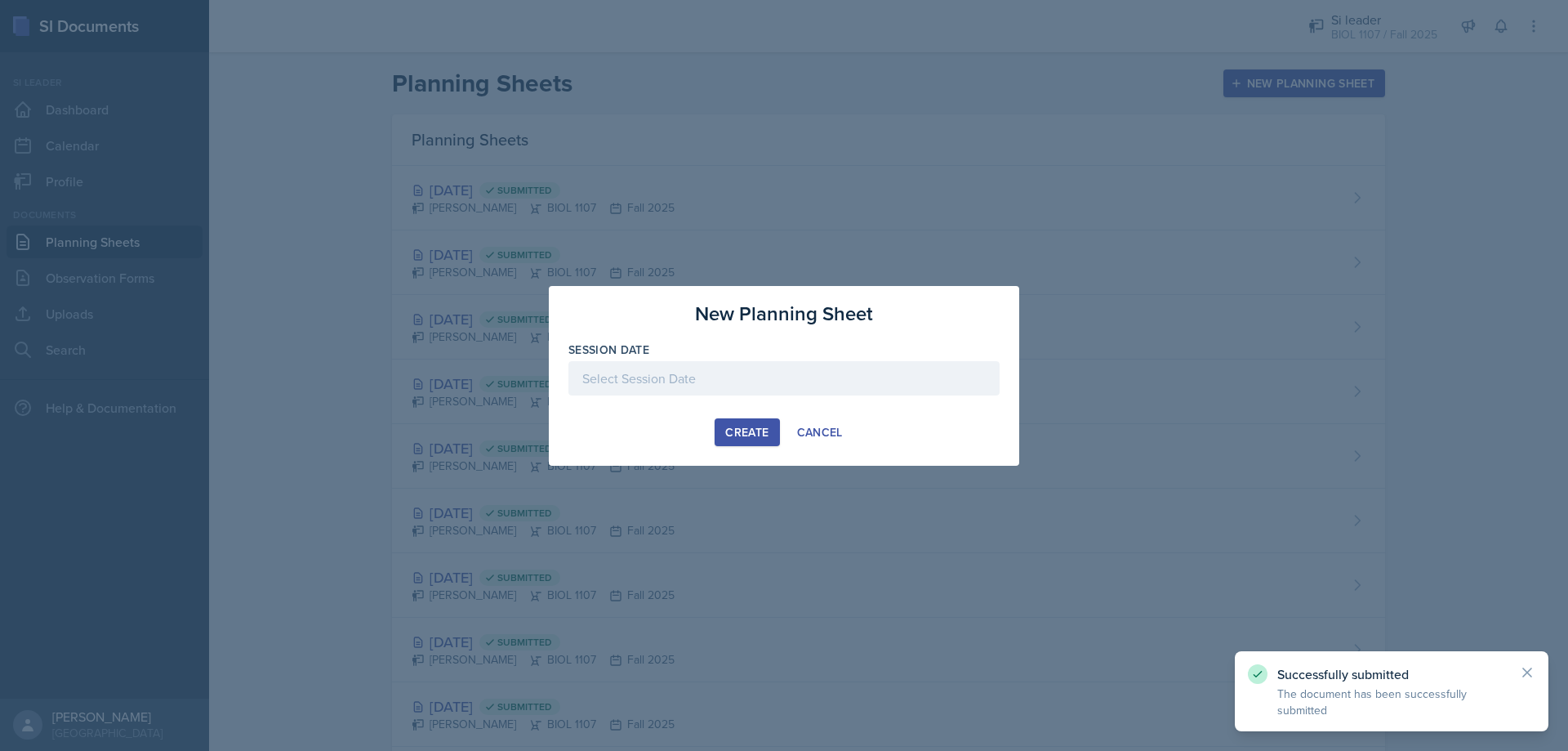
click at [757, 388] on div at bounding box center [784, 379] width 432 height 35
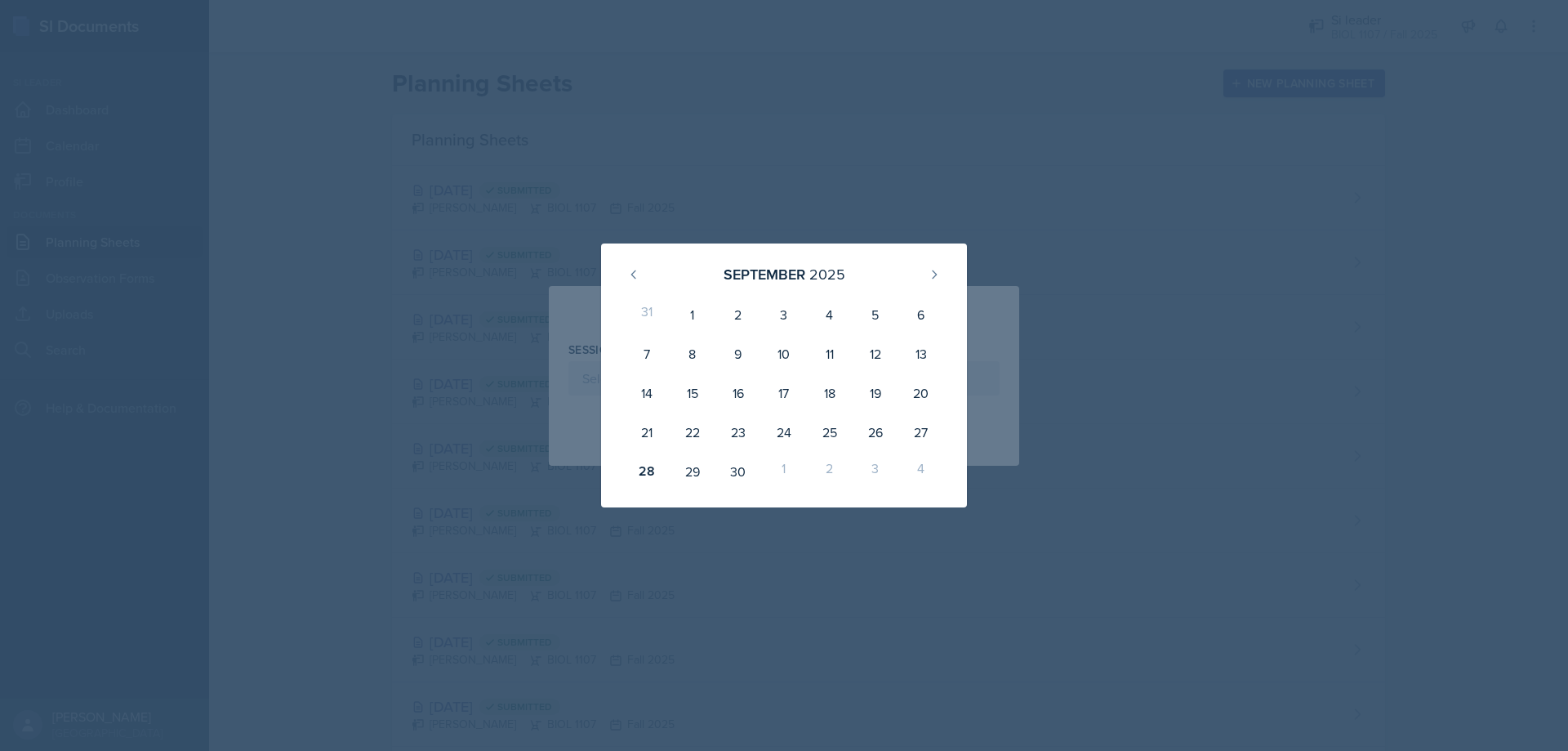
click at [880, 470] on div "3" at bounding box center [876, 471] width 46 height 39
click at [939, 281] on button at bounding box center [933, 274] width 26 height 26
click at [834, 319] on div "2" at bounding box center [830, 314] width 46 height 39
type input "[DATE]"
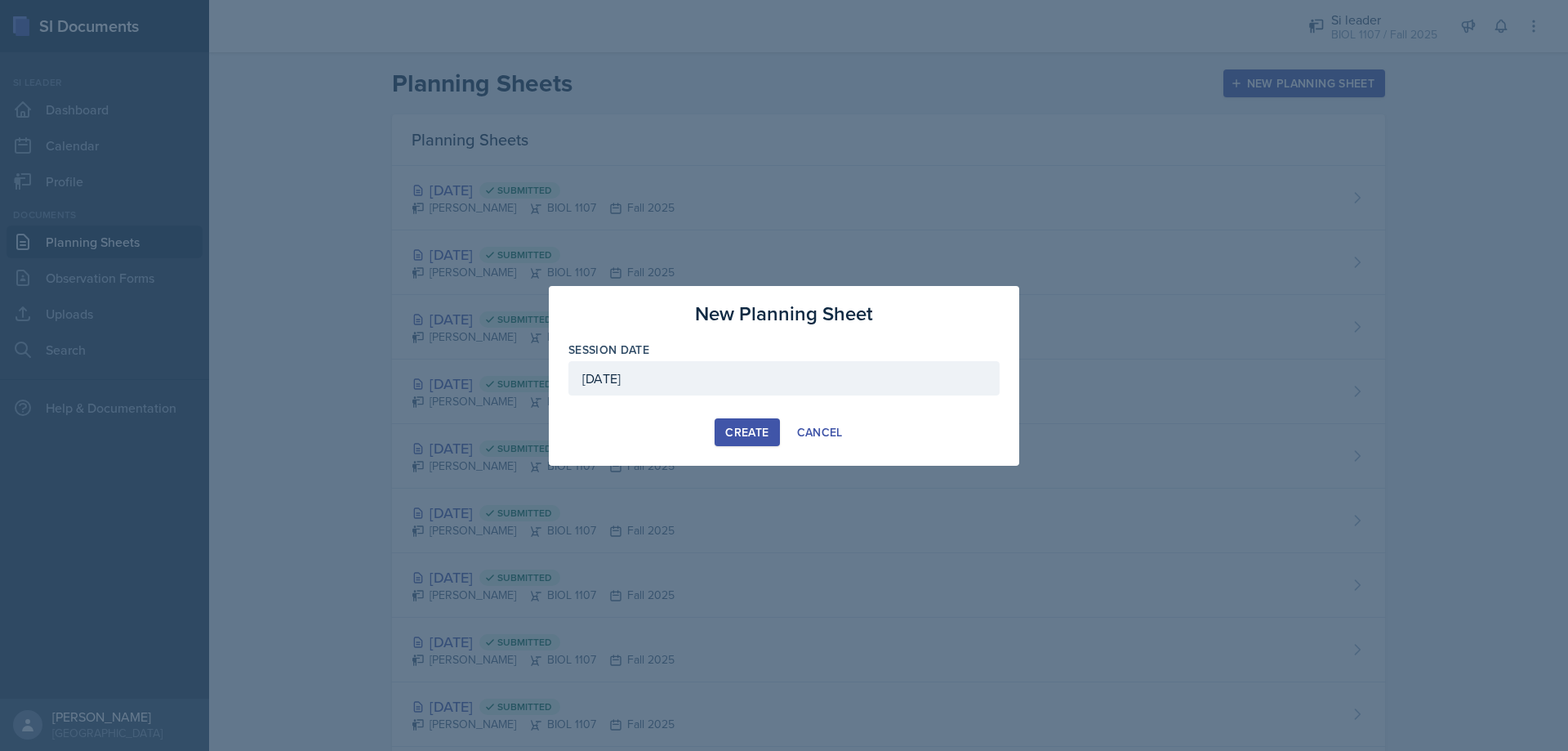
click at [745, 428] on div "Create" at bounding box center [746, 433] width 43 height 13
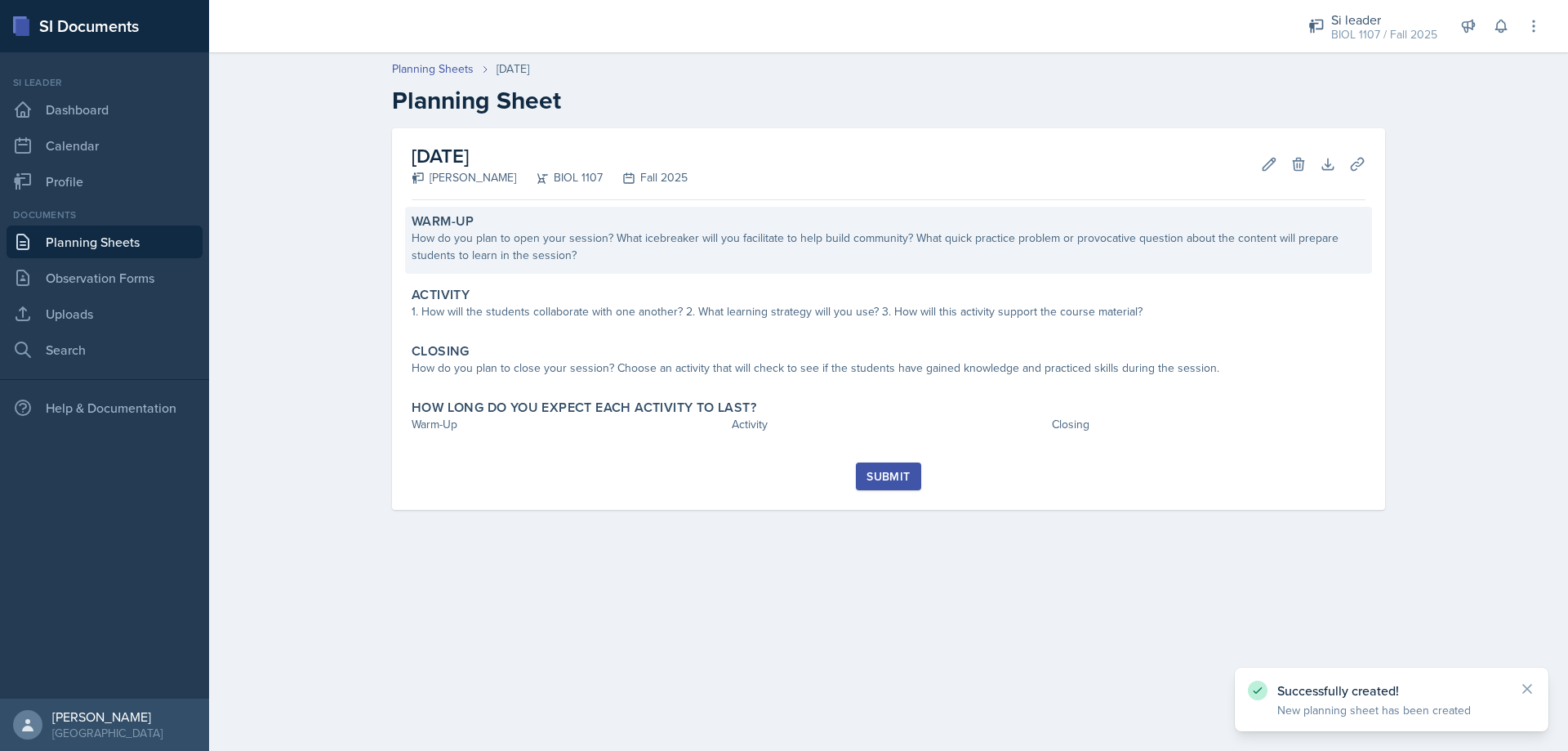
drag, startPoint x: 508, startPoint y: 280, endPoint x: 511, endPoint y: 268, distance: 12.4
click at [510, 280] on div "Warm-Up How do you plan to open your session? What icebreaker will you facilita…" at bounding box center [888, 335] width 954 height 256
click at [517, 261] on div "How do you plan to open your session? What icebreaker will you facilitate to he…" at bounding box center [888, 247] width 954 height 35
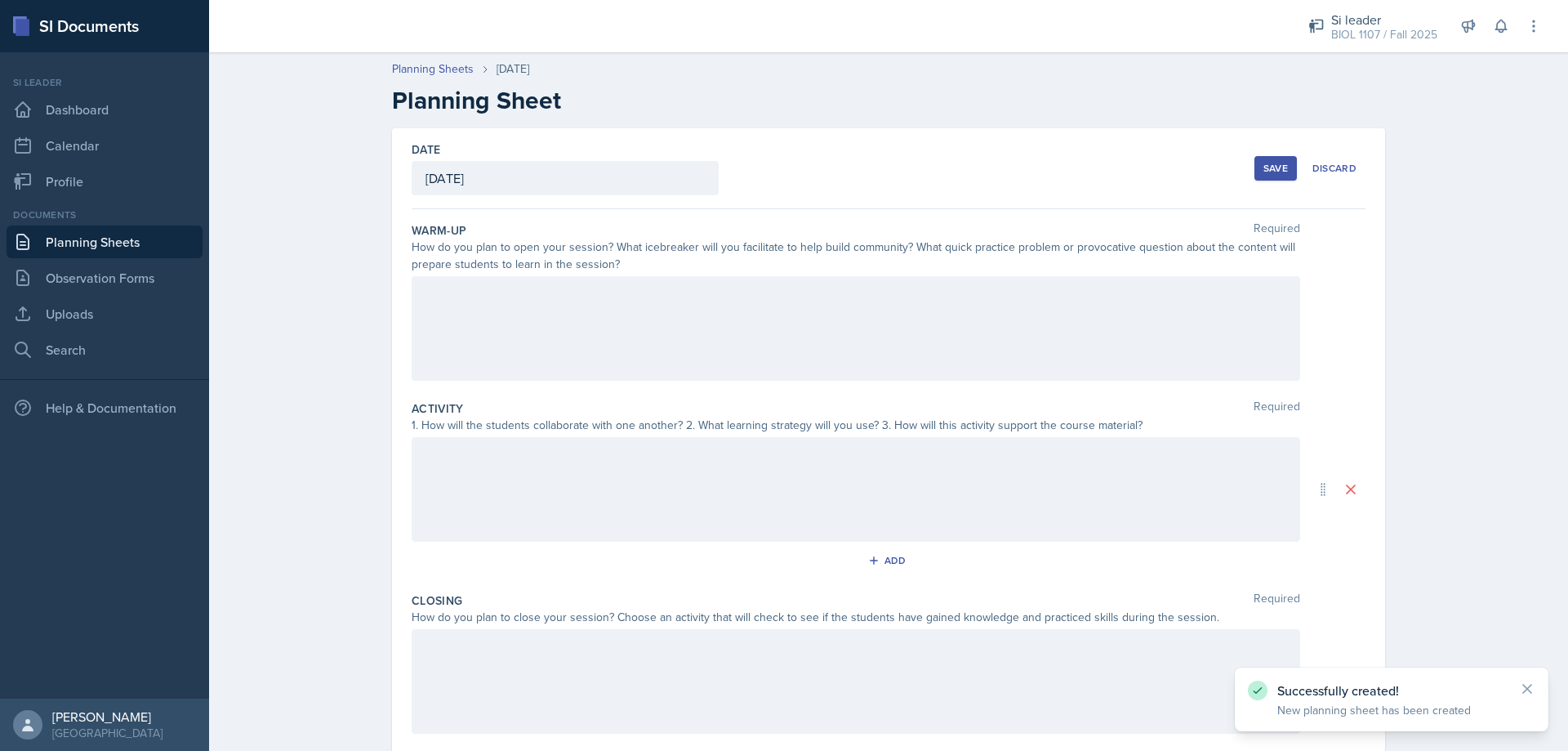
click at [550, 305] on div at bounding box center [856, 328] width 888 height 105
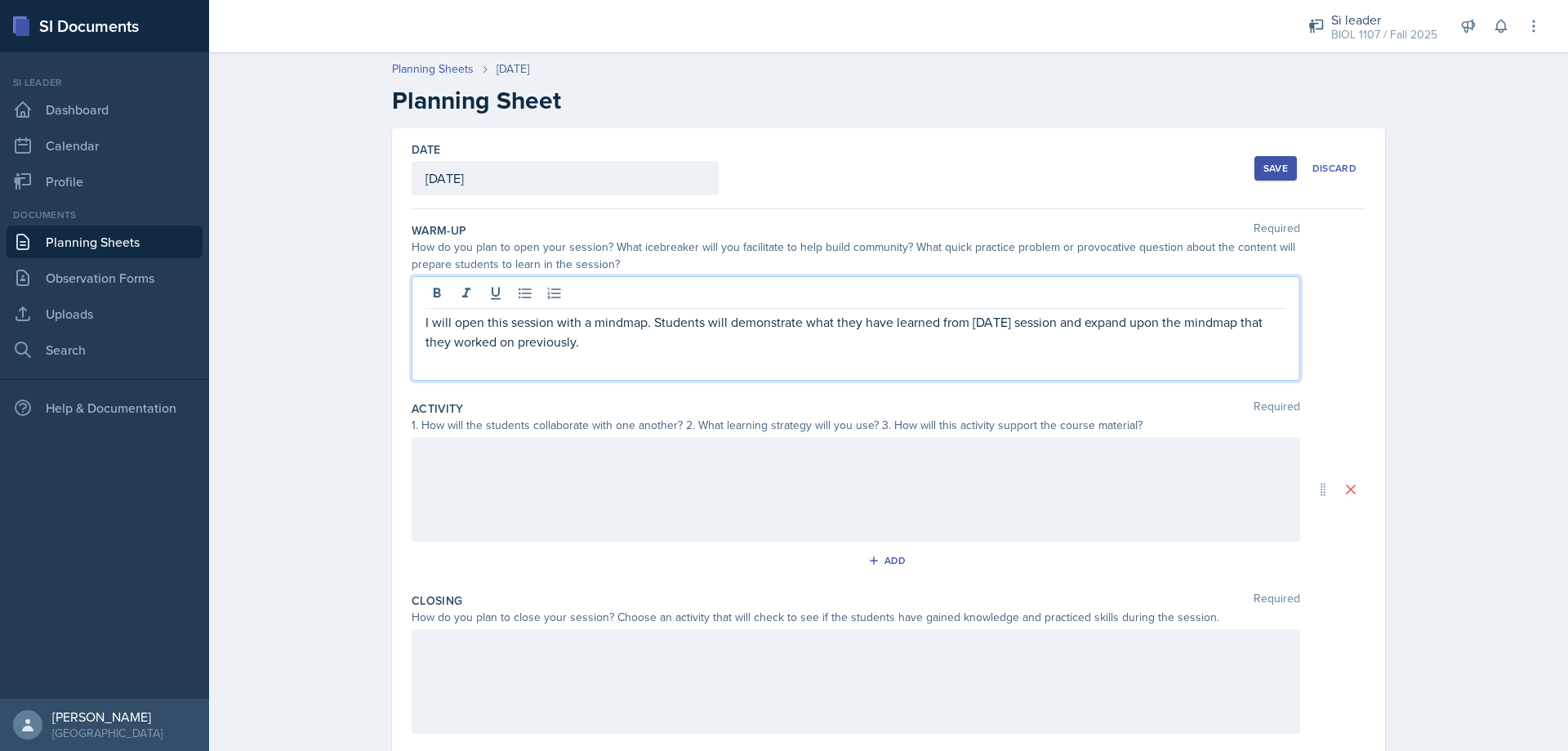
drag, startPoint x: 688, startPoint y: 454, endPoint x: 694, endPoint y: 461, distance: 9.2
click at [694, 461] on div at bounding box center [856, 489] width 888 height 105
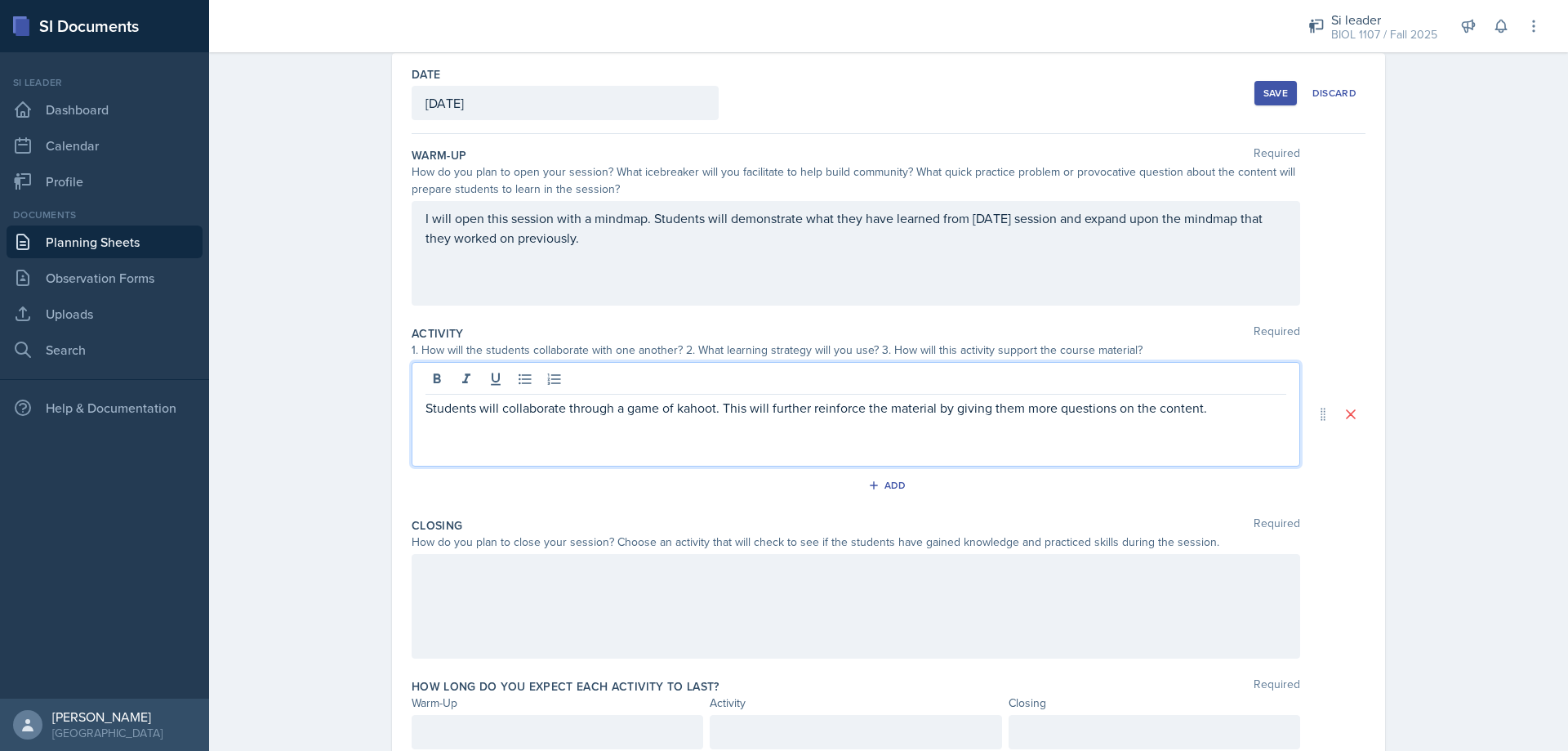
scroll to position [138, 0]
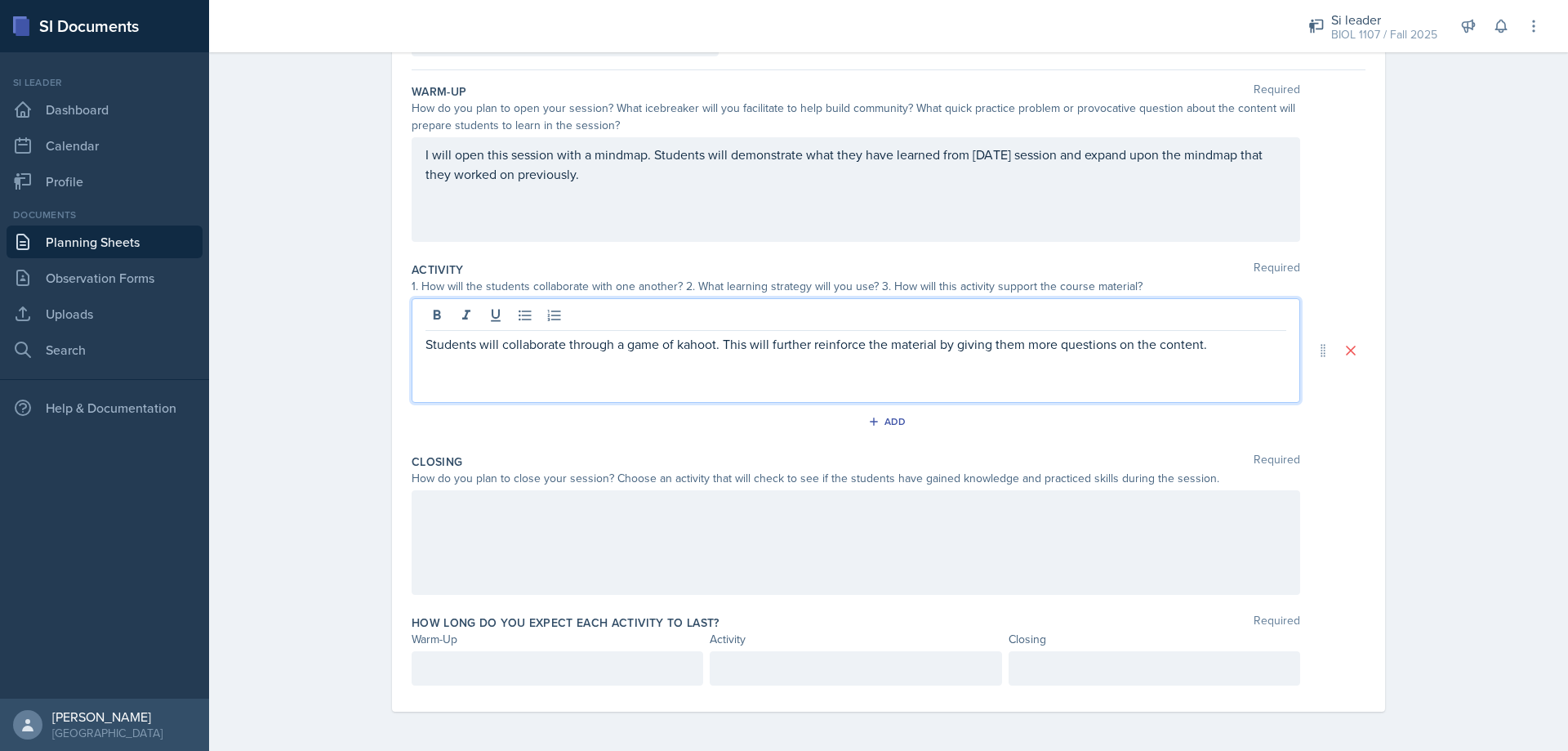
click at [701, 530] on div at bounding box center [856, 542] width 888 height 105
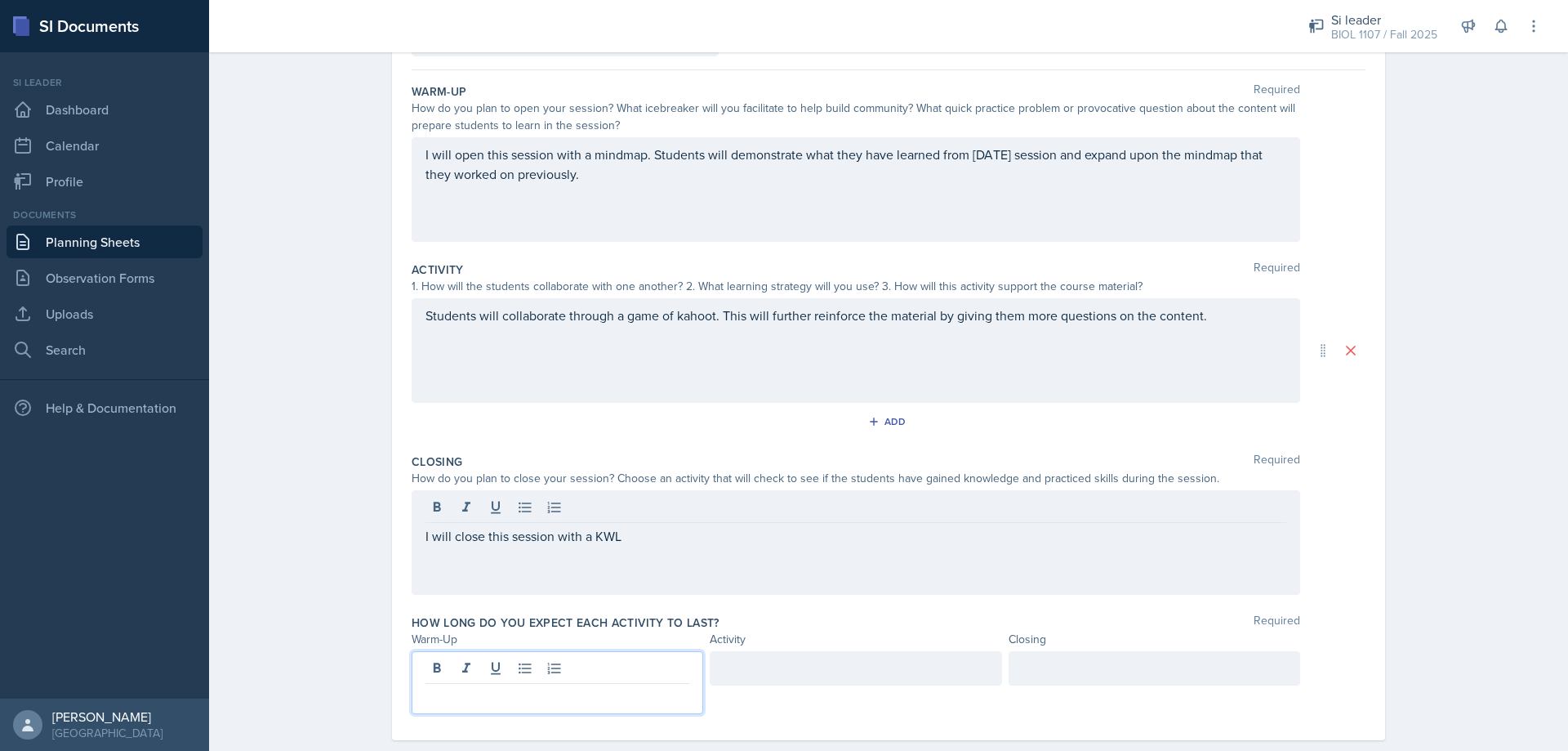
click at [629, 677] on div at bounding box center [557, 682] width 291 height 63
click at [820, 665] on div at bounding box center [855, 668] width 291 height 35
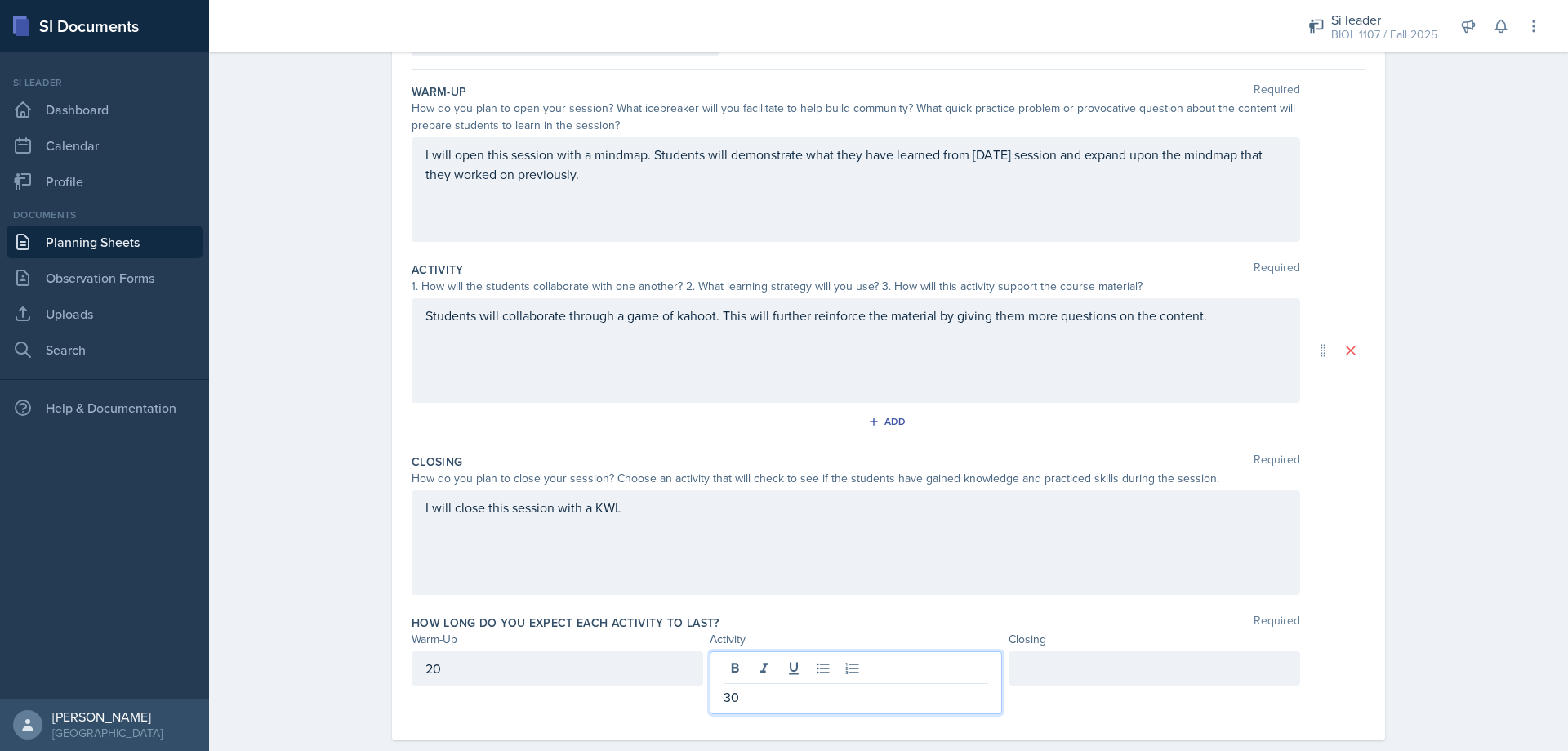
click at [1119, 664] on div at bounding box center [1154, 668] width 291 height 35
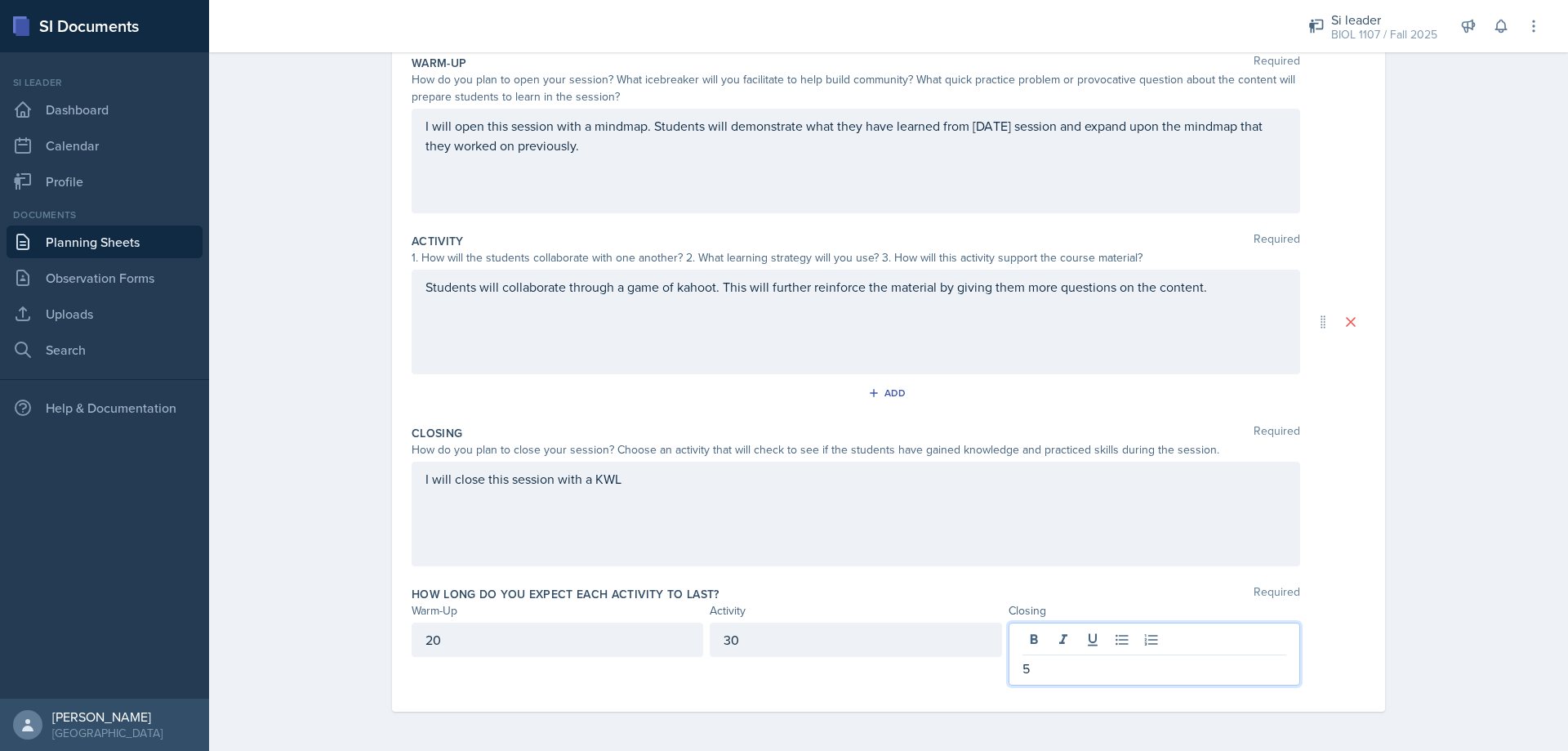
click at [1369, 148] on div "Date [DATE] [DATE] 31 1 2 3 4 5 6 7 8 9 10 11 12 13 14 15 16 17 18 19 20 21 22 …" at bounding box center [888, 336] width 993 height 751
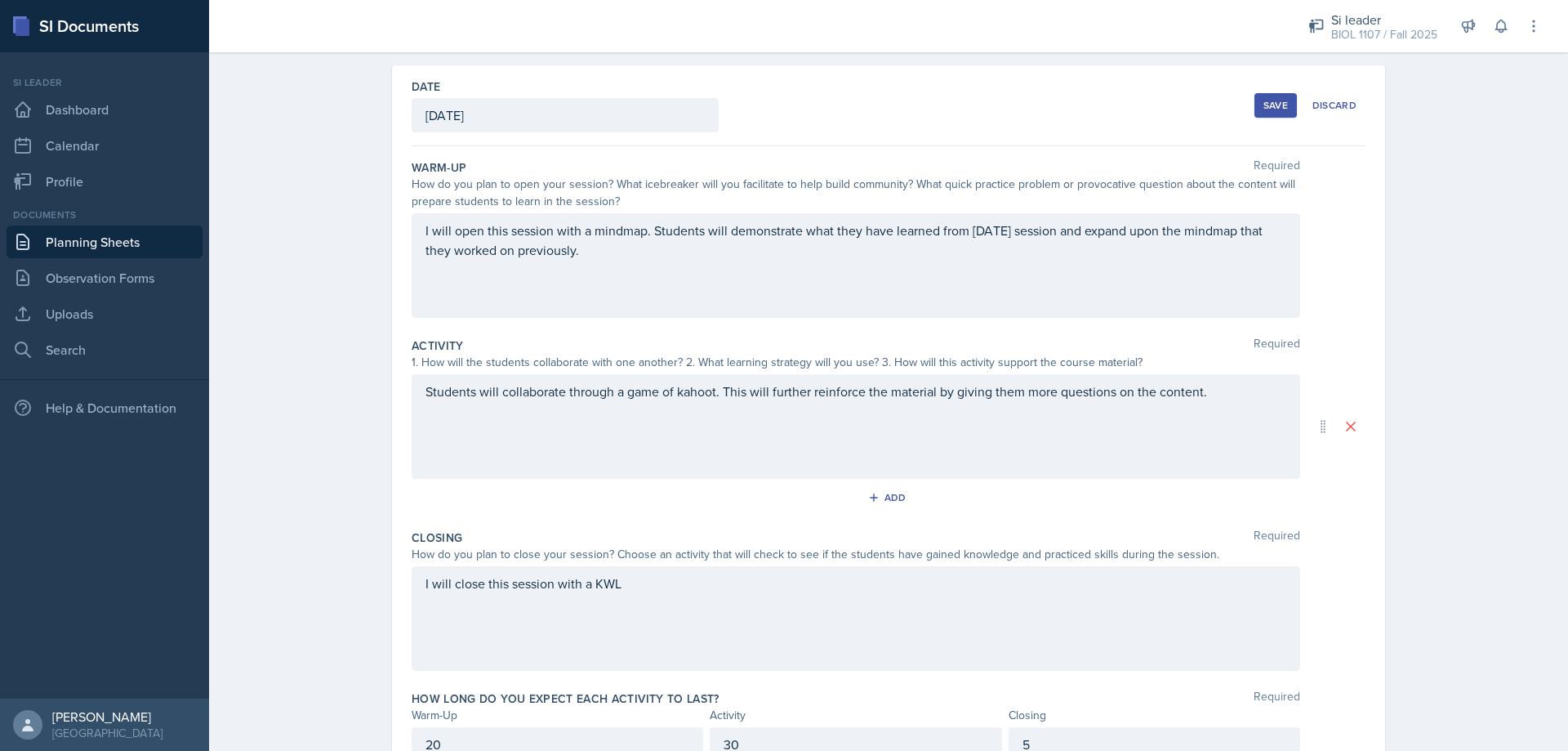
scroll to position [0, 0]
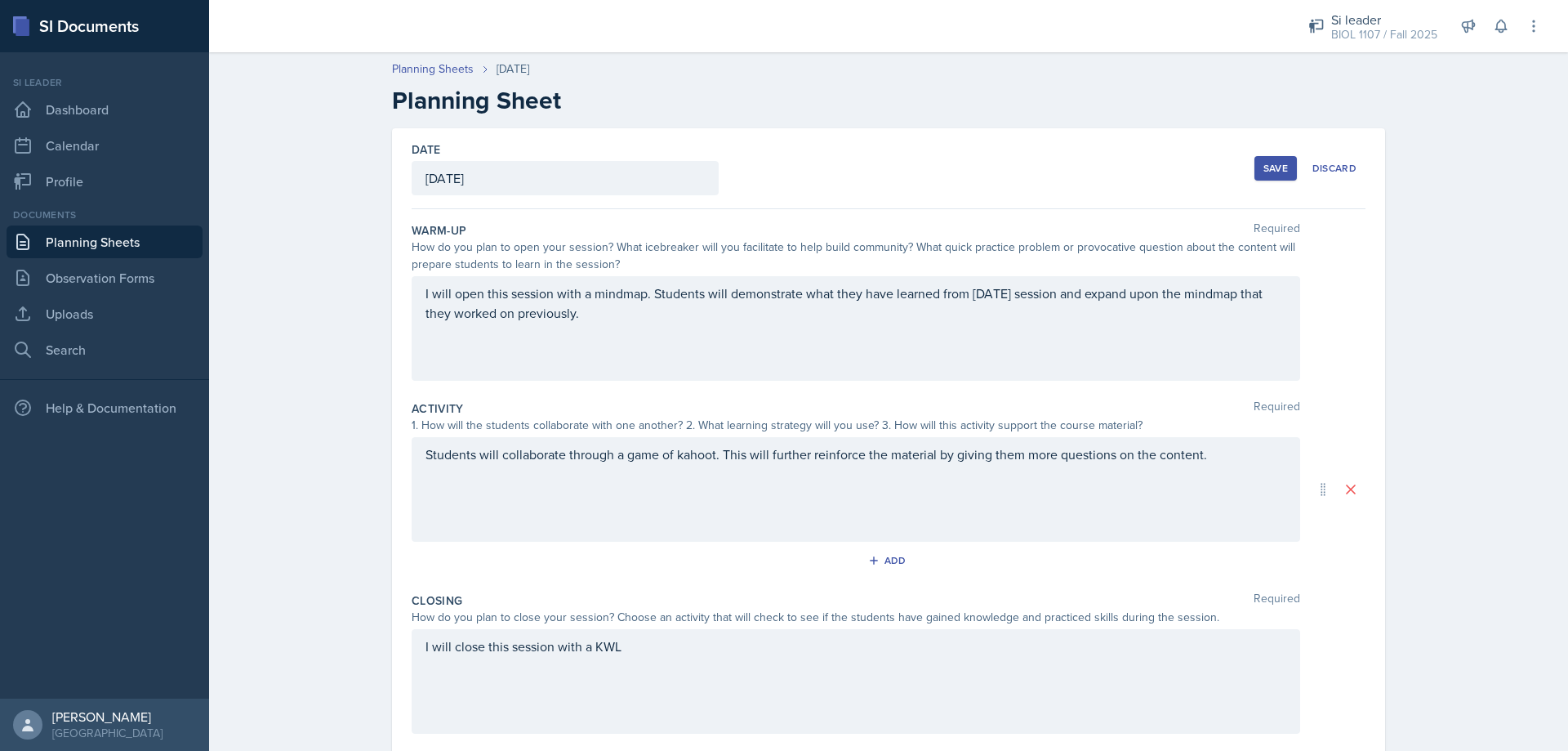
click at [1264, 182] on div "Save Discard" at bounding box center [1310, 167] width 112 height 38
click at [1272, 177] on button "Save" at bounding box center [1276, 167] width 42 height 24
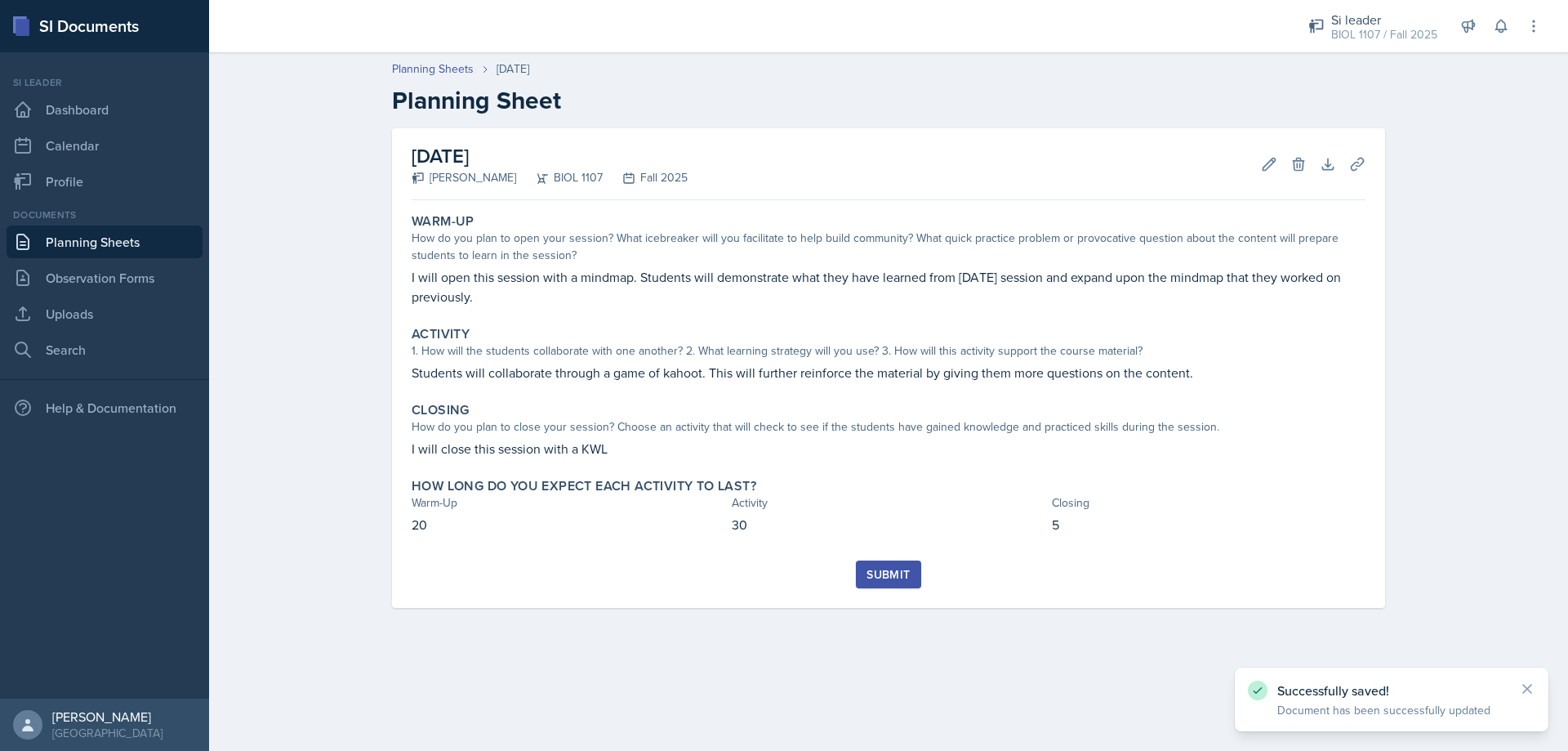
click at [894, 583] on button "Submit" at bounding box center [887, 574] width 64 height 28
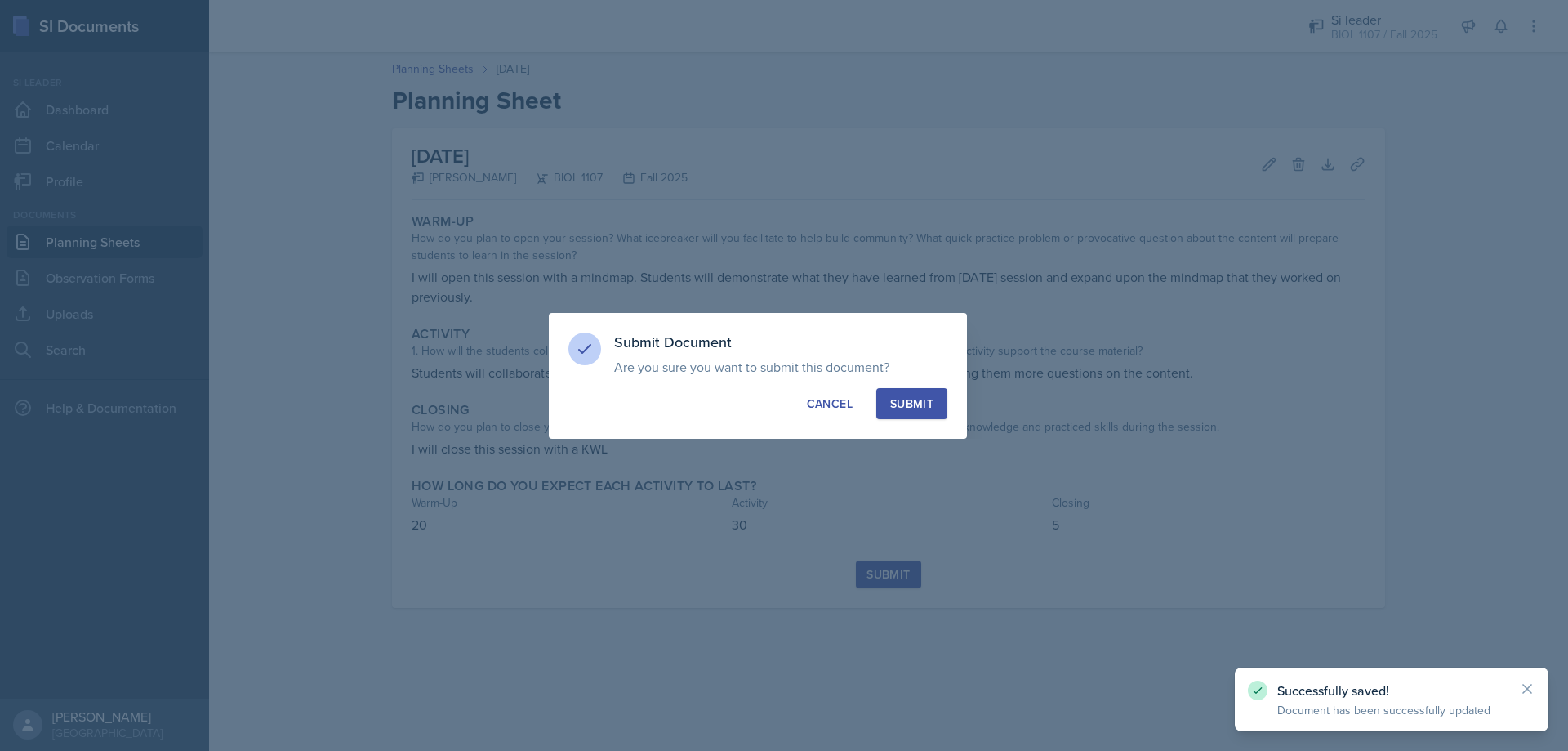
click at [928, 408] on div "Submit" at bounding box center [911, 403] width 43 height 16
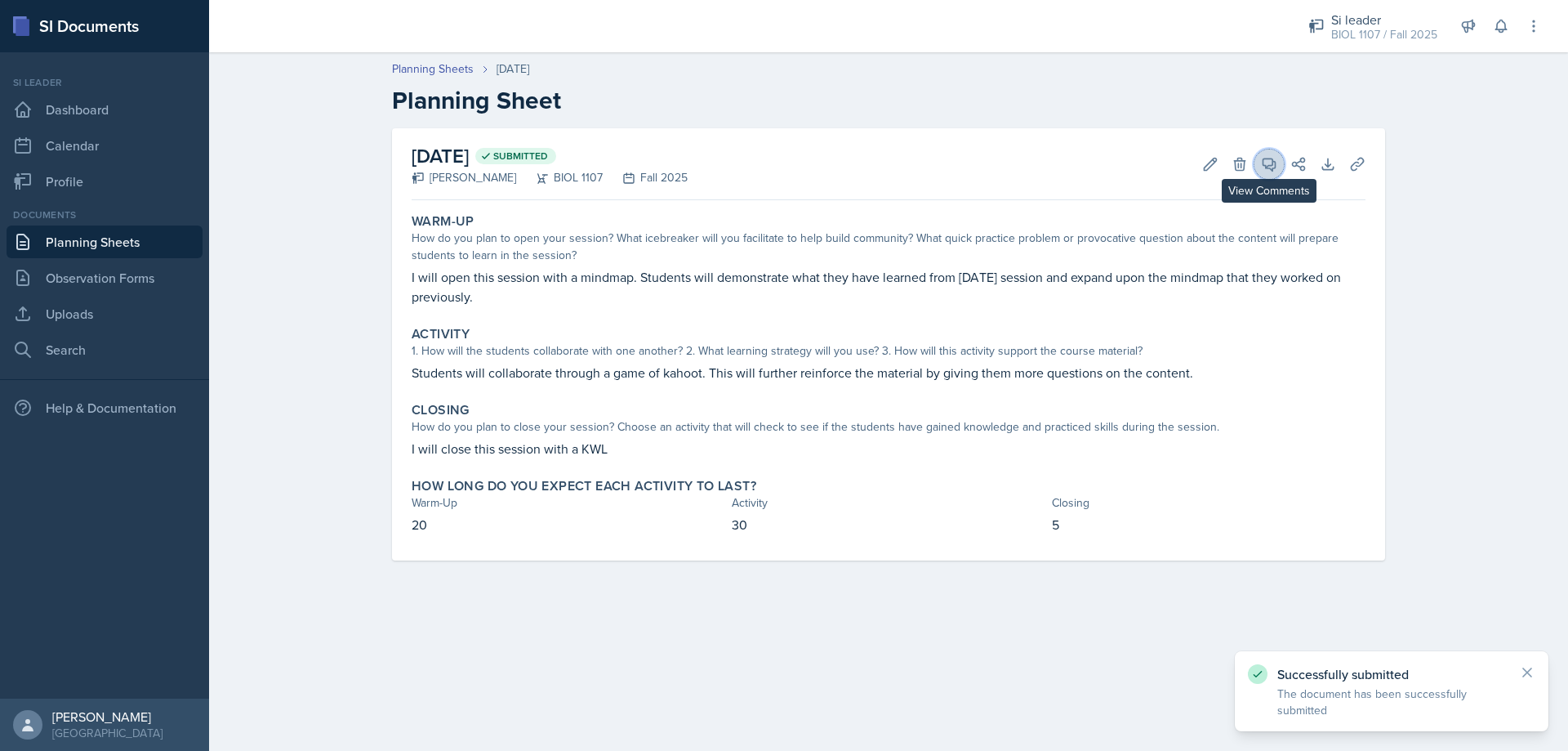
click at [1264, 159] on icon at bounding box center [1269, 164] width 12 height 13
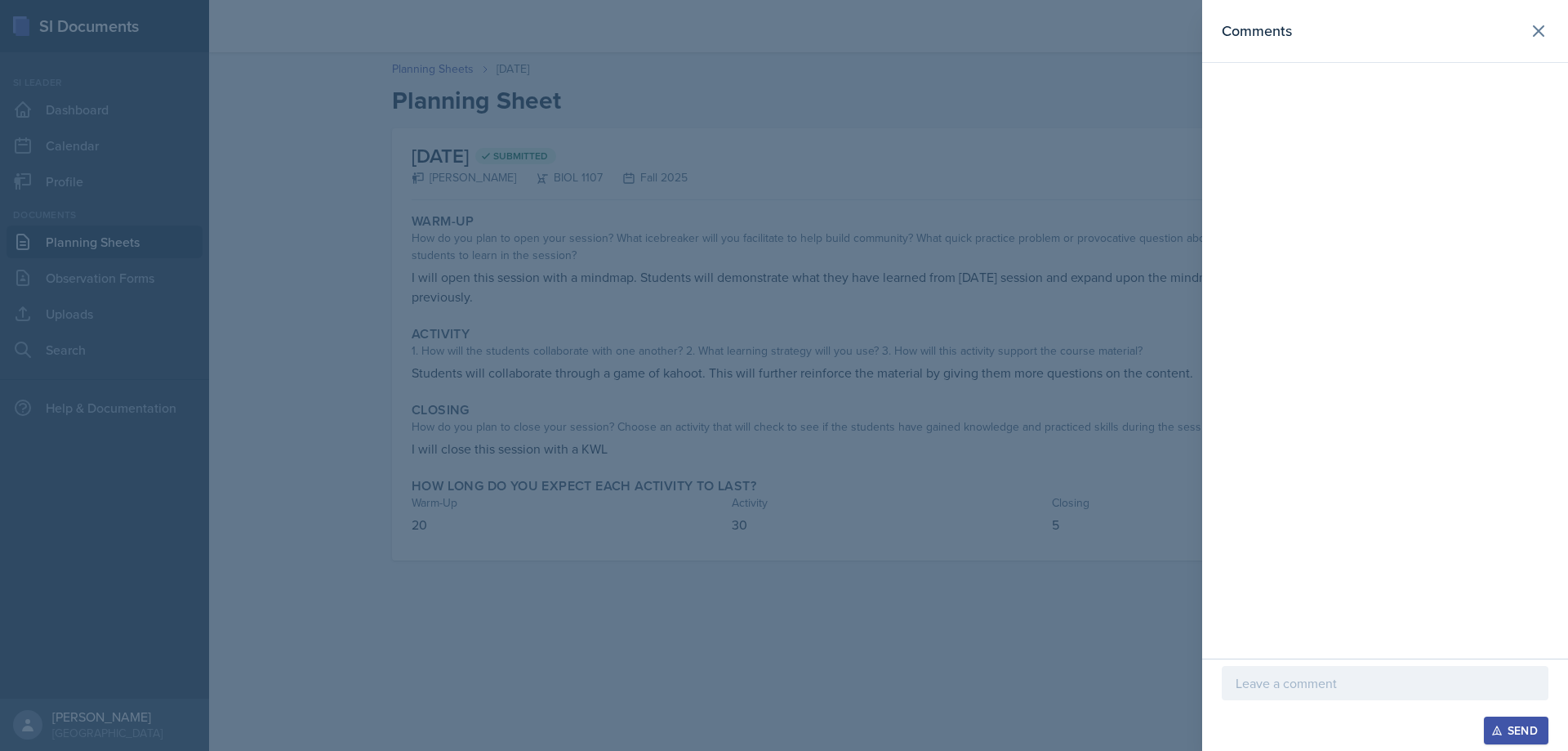
click at [1331, 688] on p at bounding box center [1385, 683] width 299 height 19
click at [1513, 726] on div "Send" at bounding box center [1516, 731] width 43 height 13
click at [1055, 533] on div at bounding box center [784, 375] width 1568 height 751
